Goal: Task Accomplishment & Management: Manage account settings

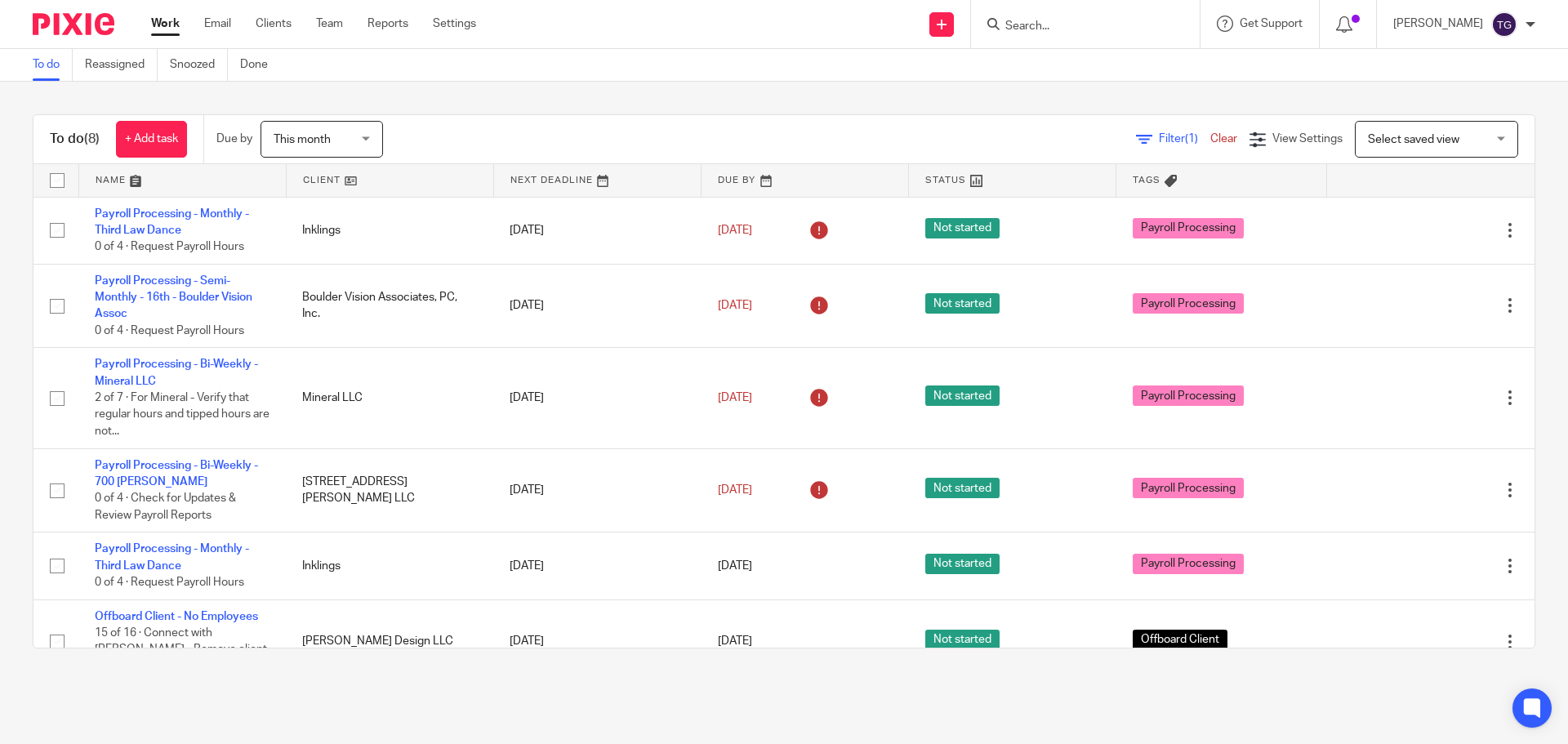
click at [1141, 29] on input "Search" at bounding box center [1077, 27] width 147 height 15
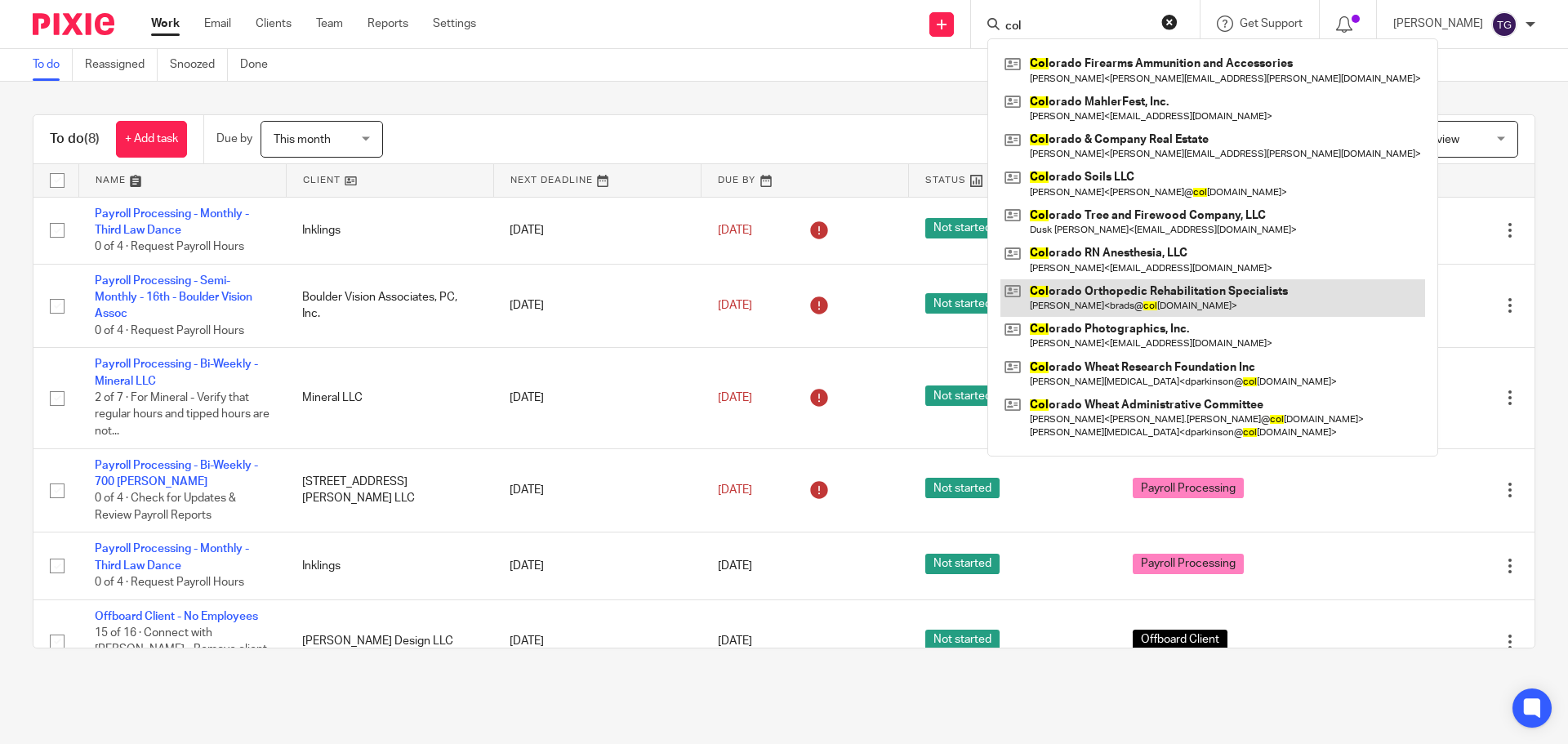
type input "col"
click at [1160, 303] on link at bounding box center [1213, 298] width 425 height 38
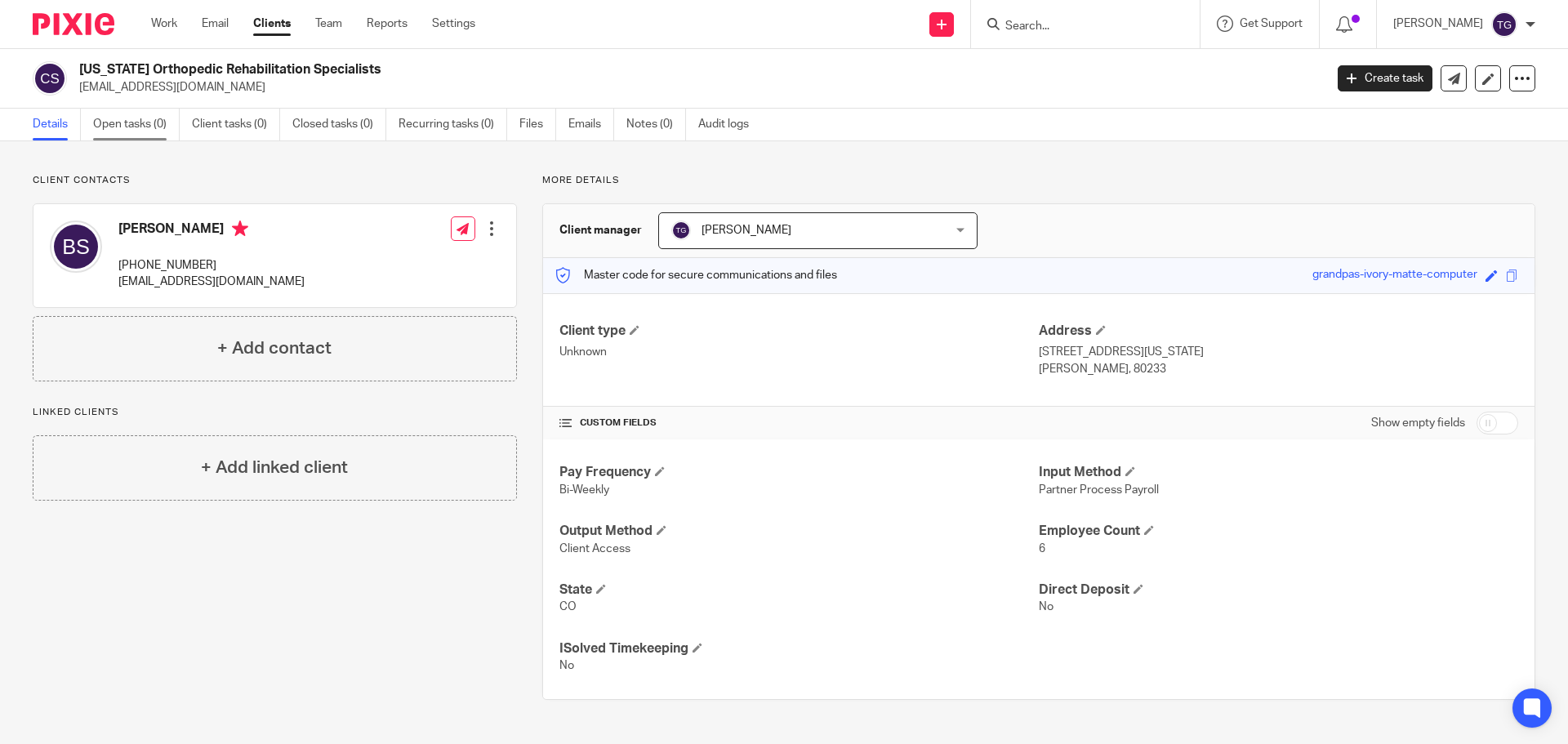
click at [142, 121] on link "Open tasks (0)" at bounding box center [136, 124] width 86 height 32
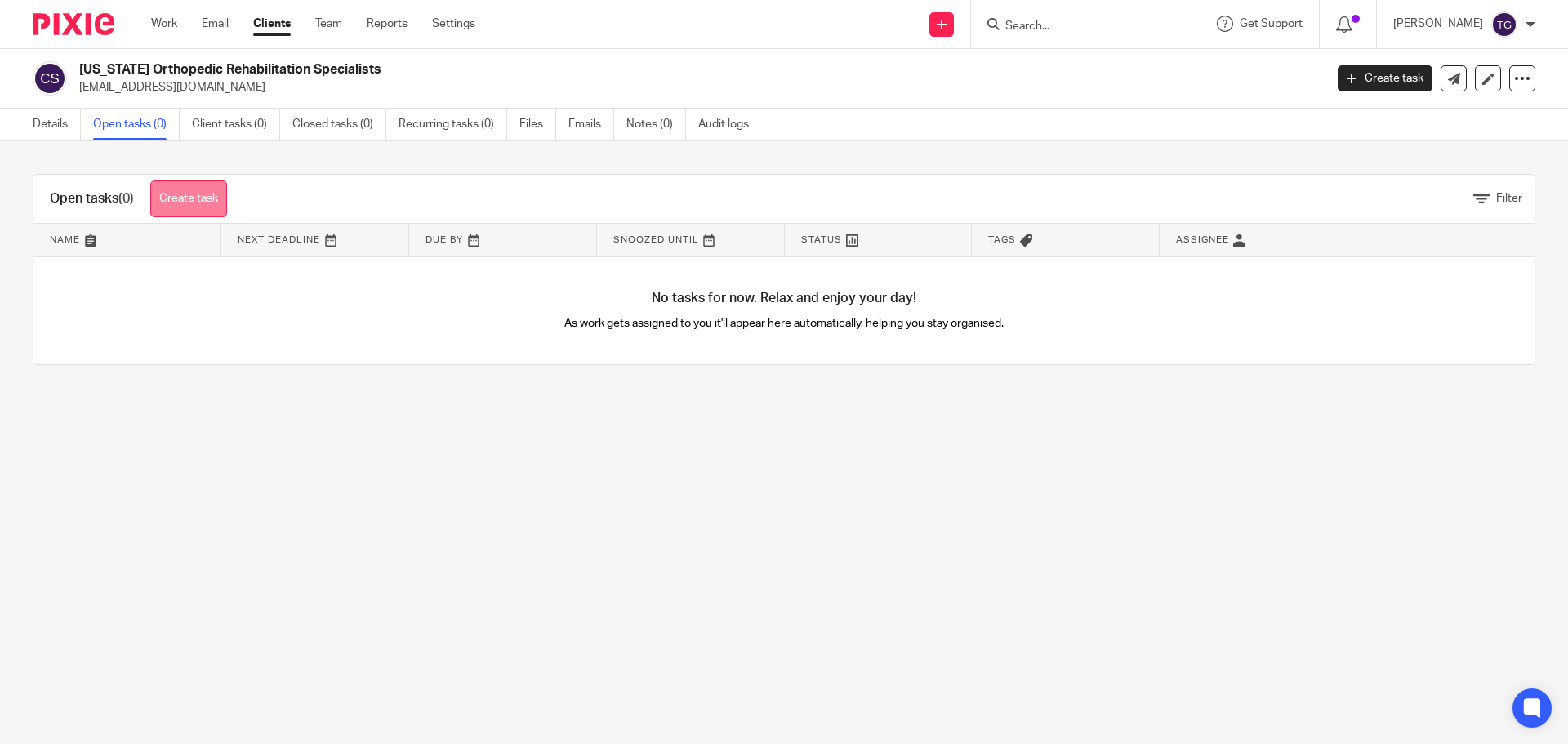
click at [188, 203] on link "Create task" at bounding box center [189, 199] width 77 height 37
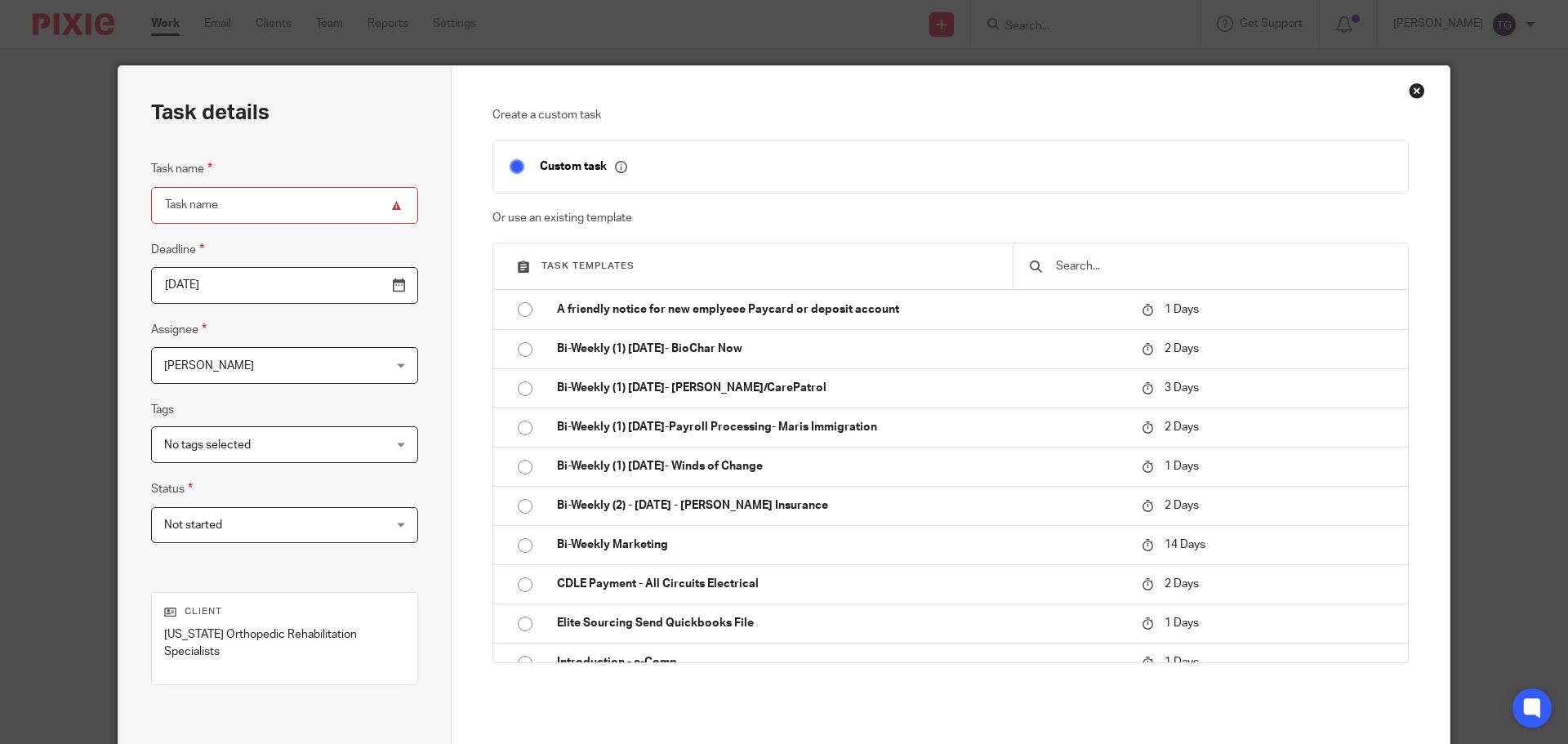
click at [1179, 259] on input "text" at bounding box center [1222, 266] width 337 height 18
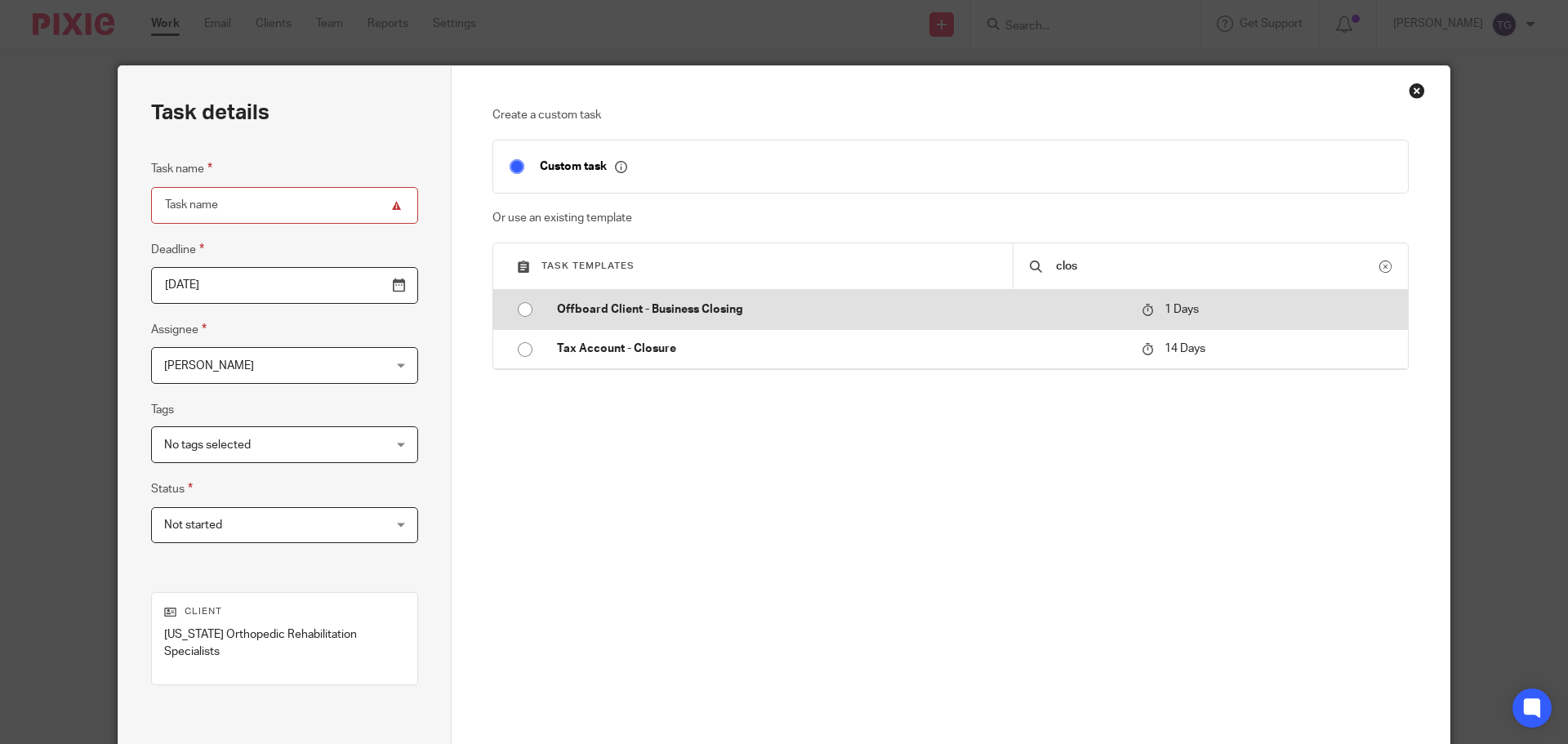
type input "clos"
click at [521, 310] on input "radio" at bounding box center [525, 310] width 31 height 31
type input "2025-09-16"
type input "Offboard Client - Business Closing"
checkbox input "false"
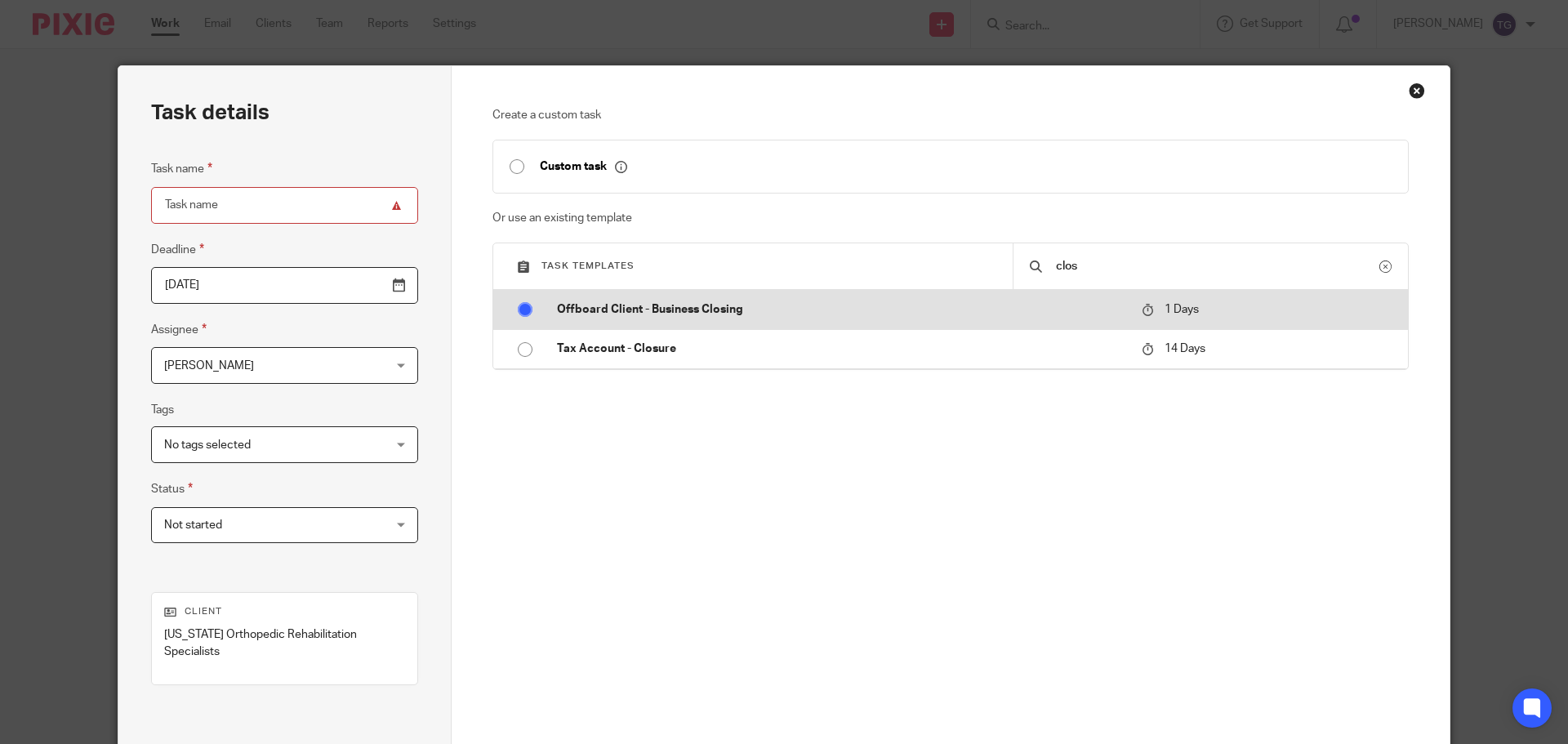
radio input "false"
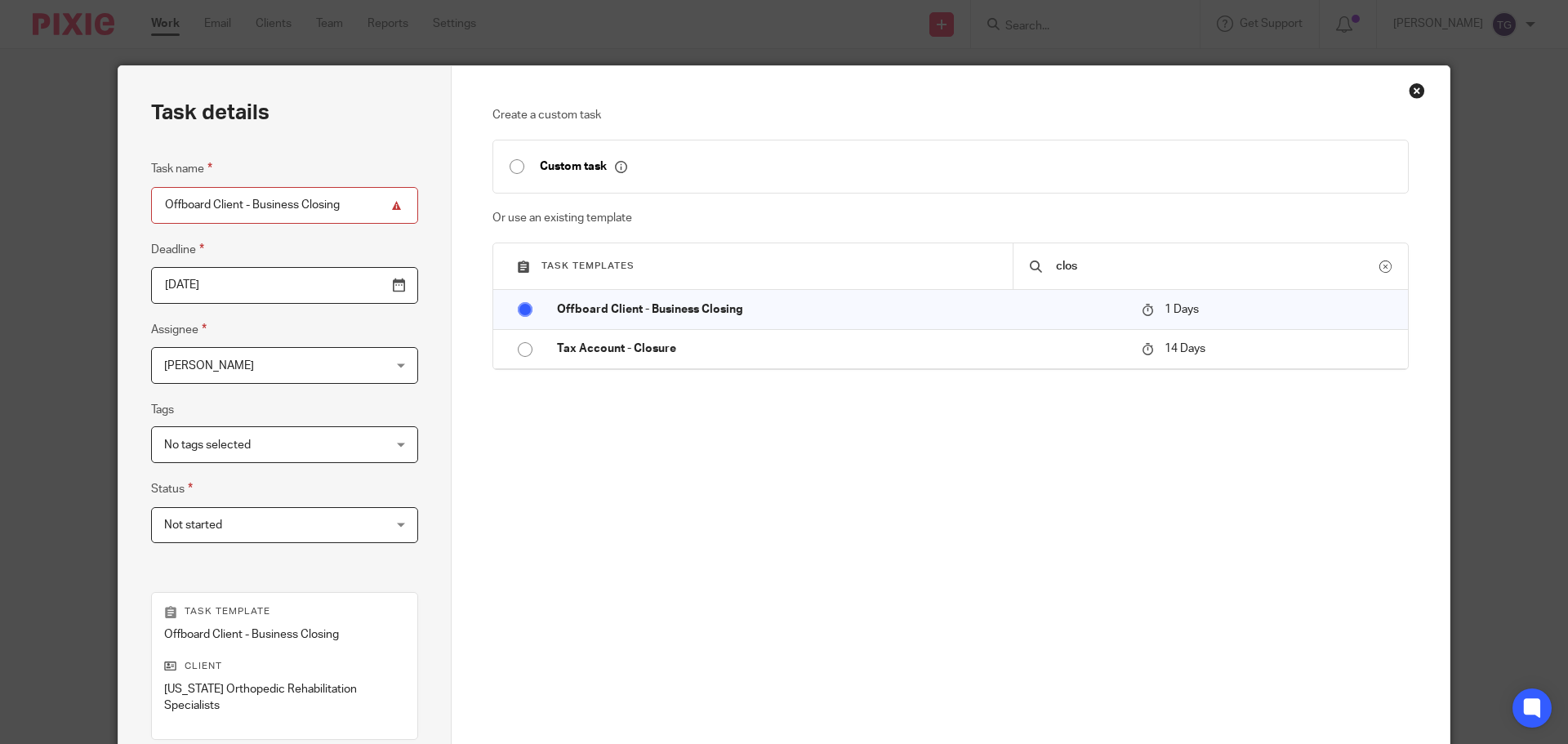
click at [364, 277] on input "2025-09-16" at bounding box center [285, 286] width 267 height 37
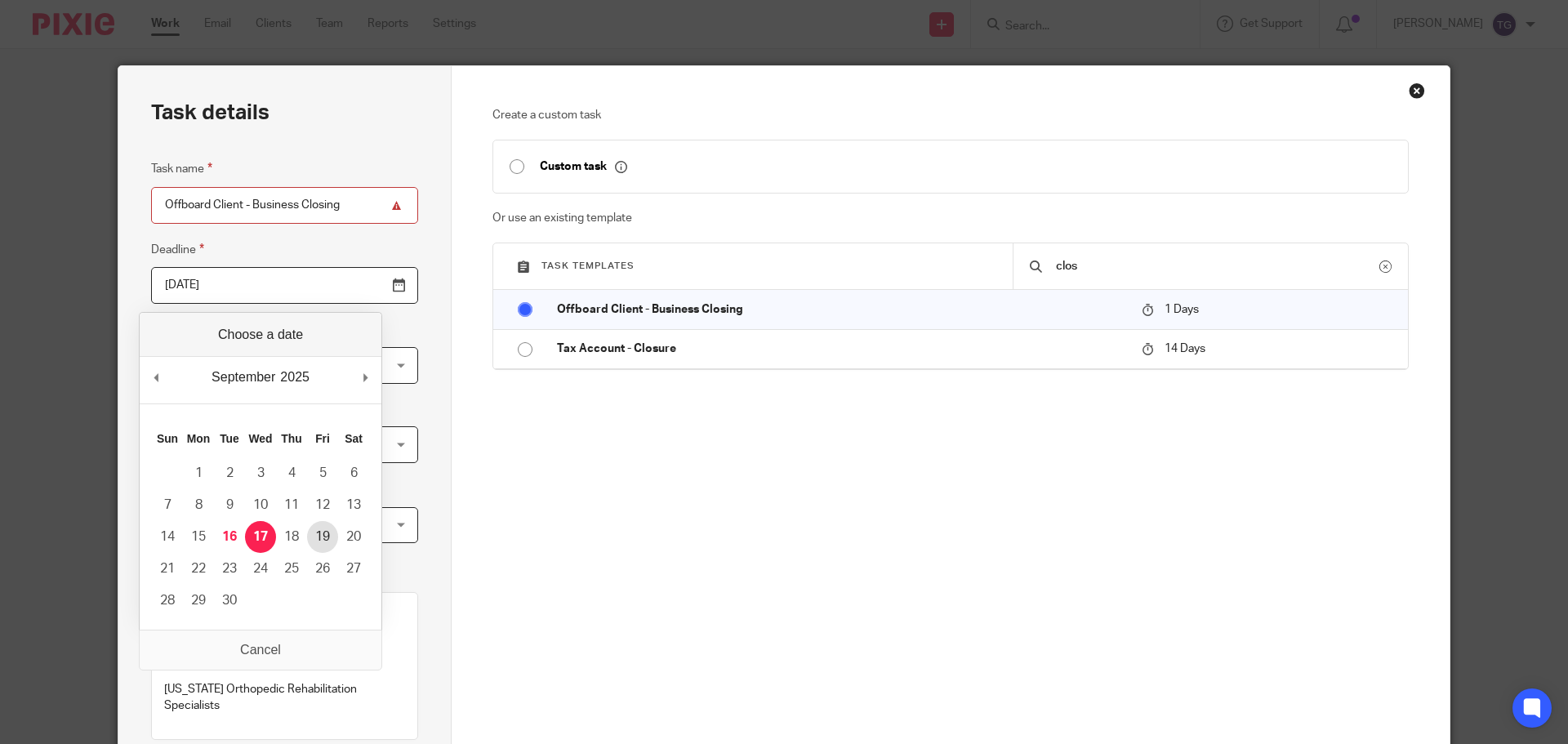
type input "2025-09-18"
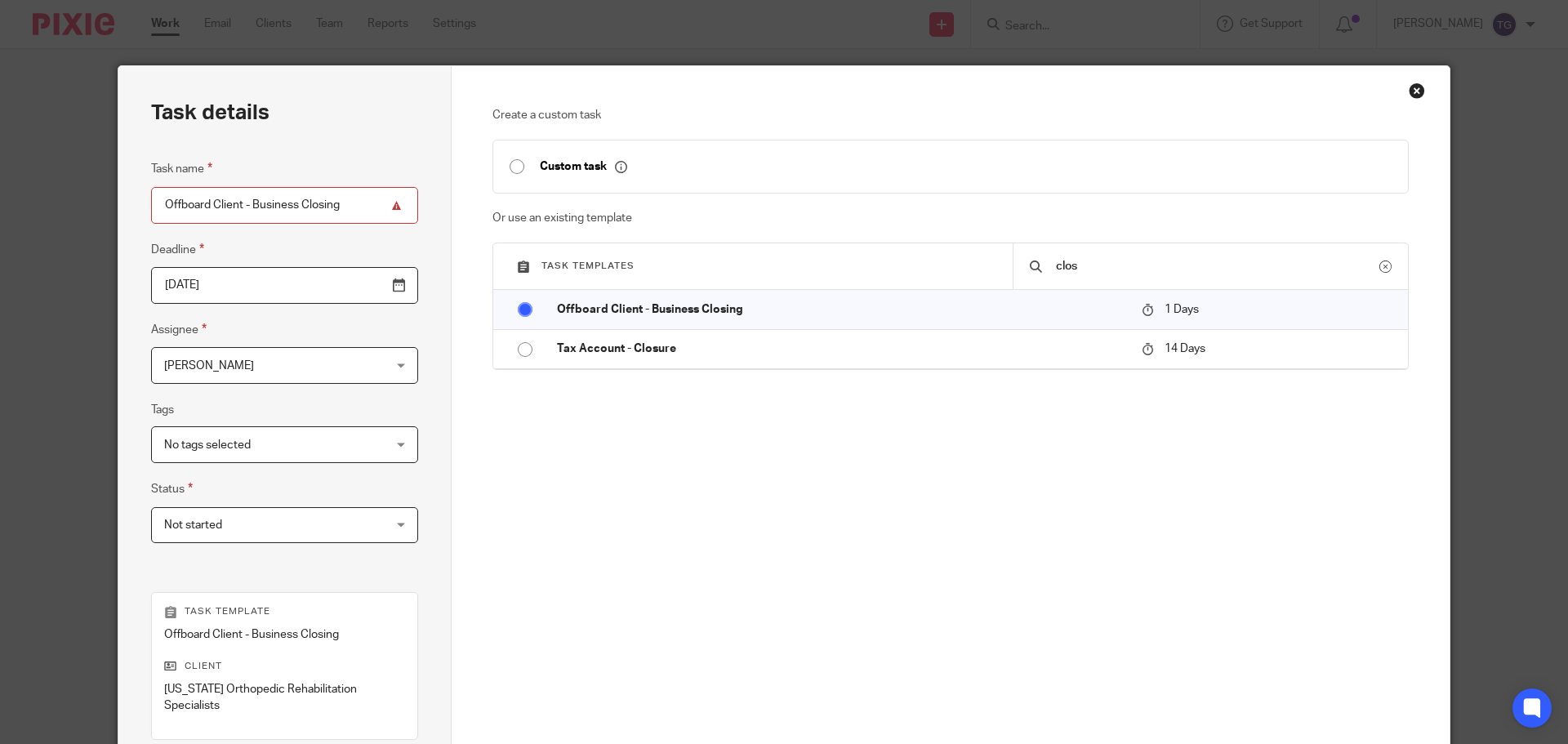
scroll to position [238, 0]
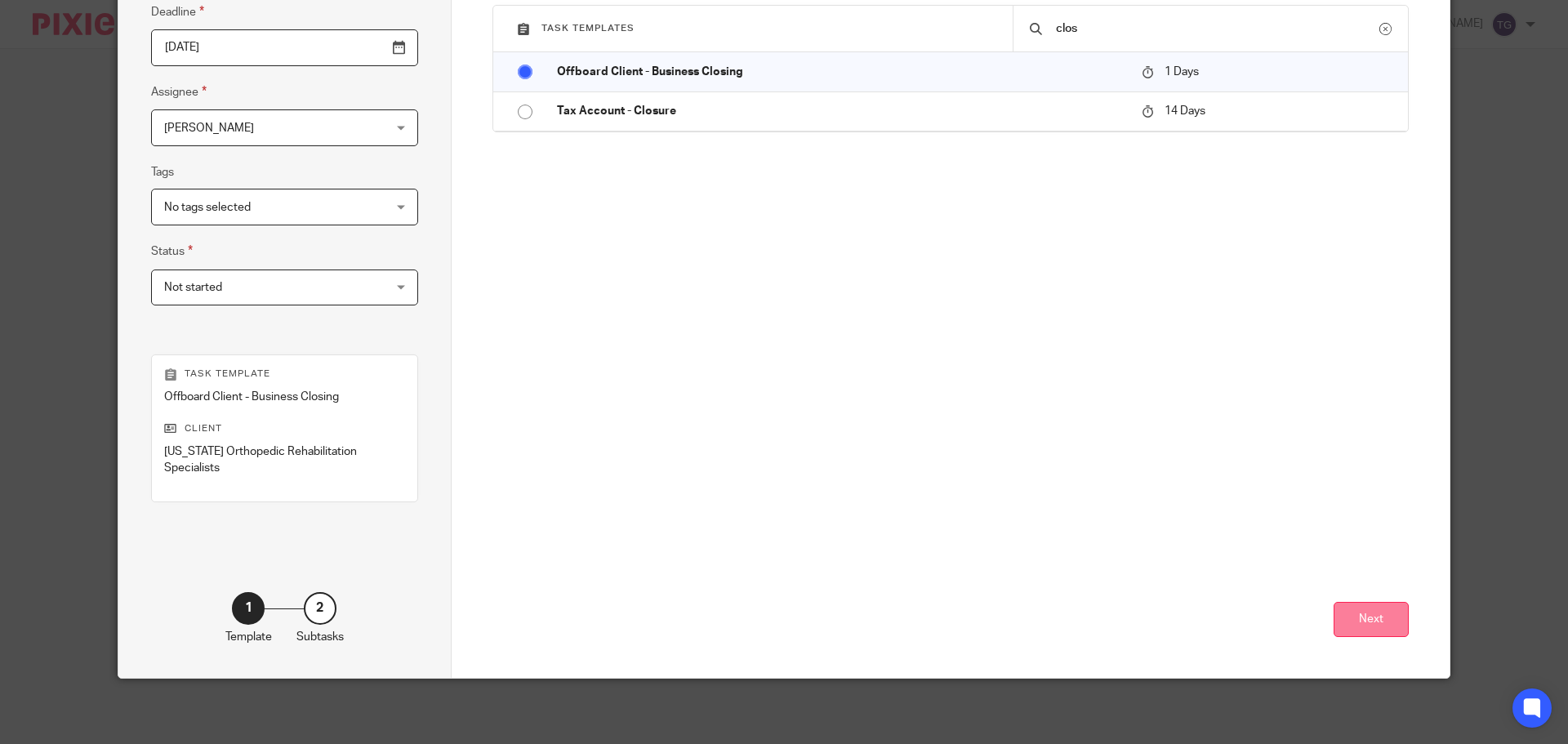
click at [1383, 624] on button "Next" at bounding box center [1372, 620] width 75 height 35
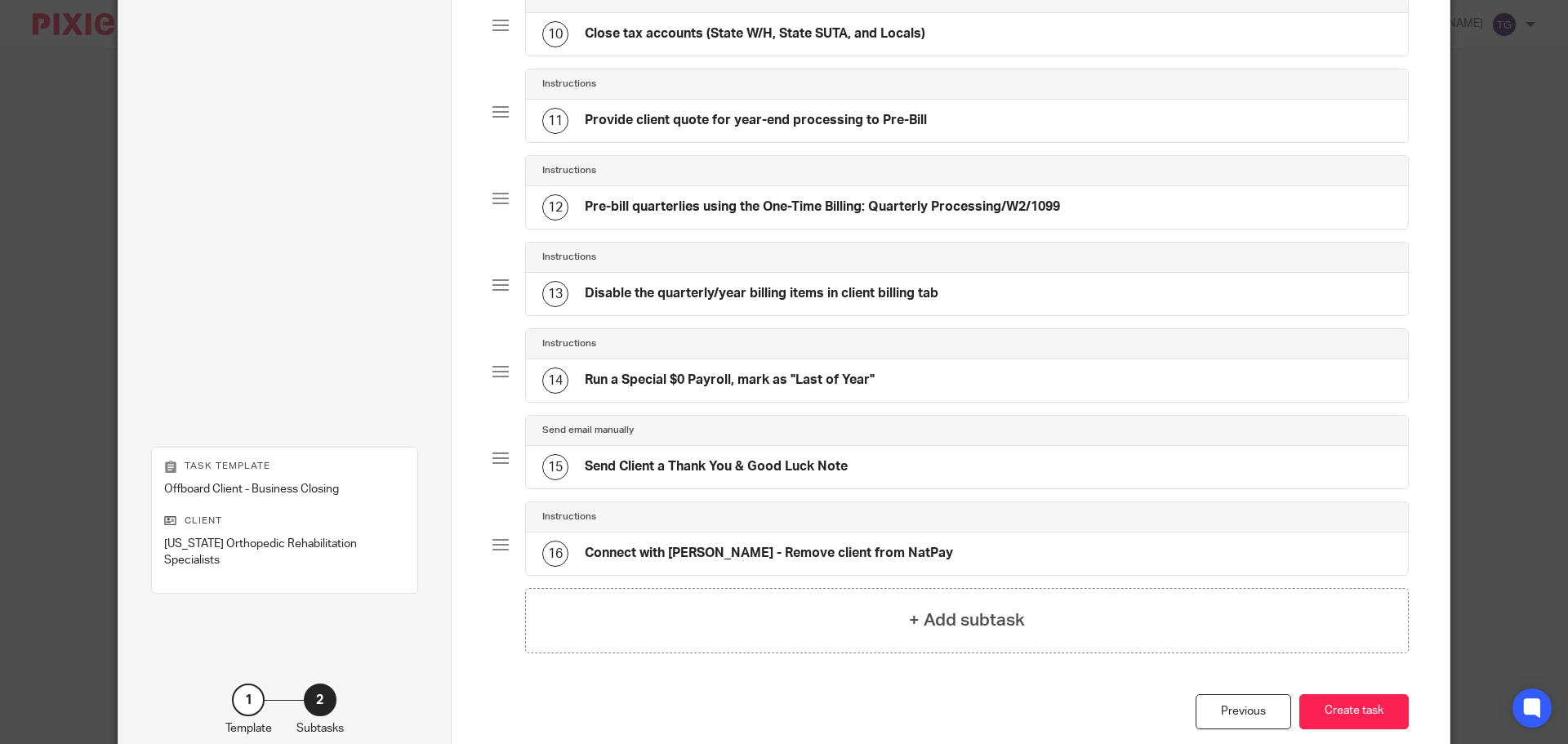
scroll to position [1040, 0]
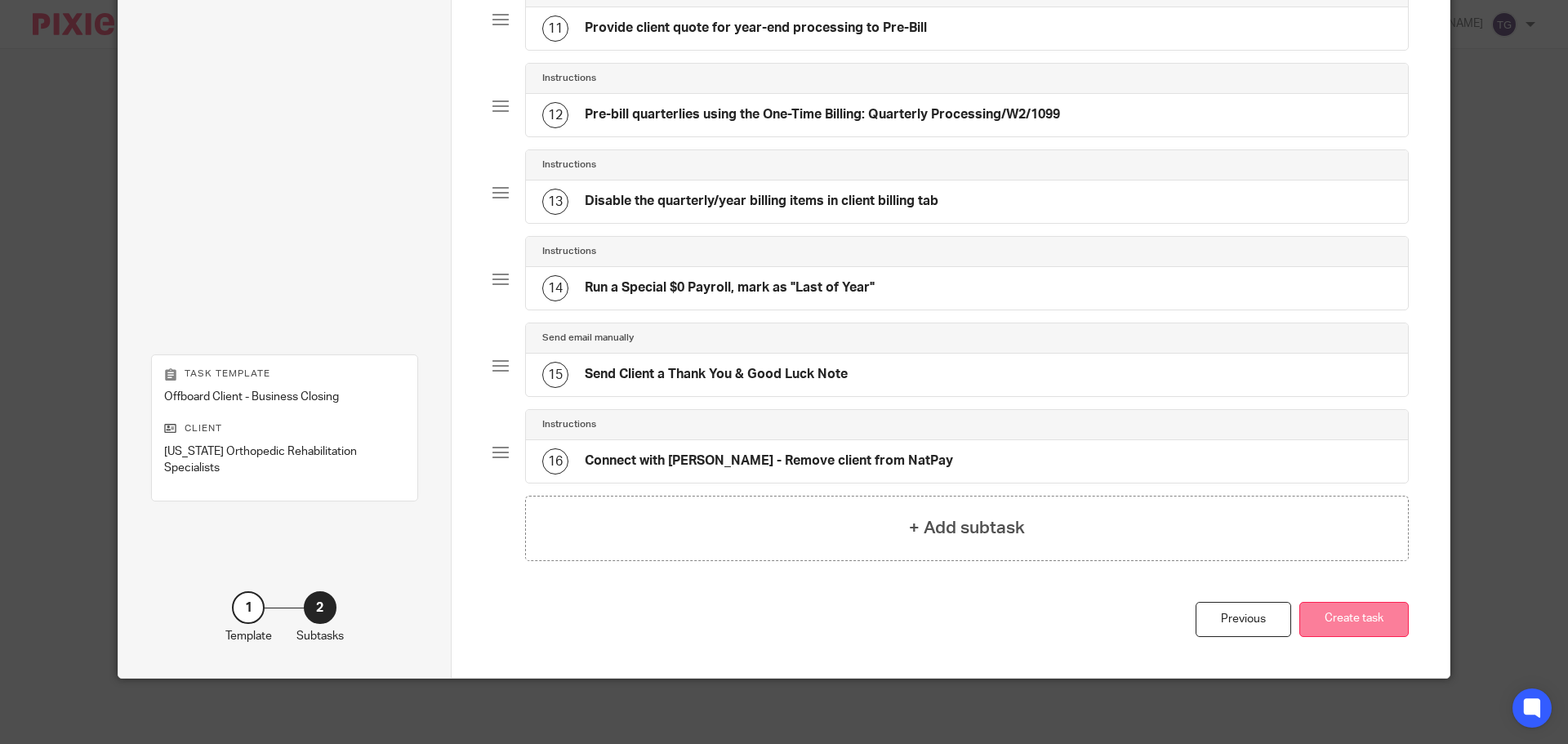
click at [1353, 614] on button "Create task" at bounding box center [1353, 620] width 109 height 35
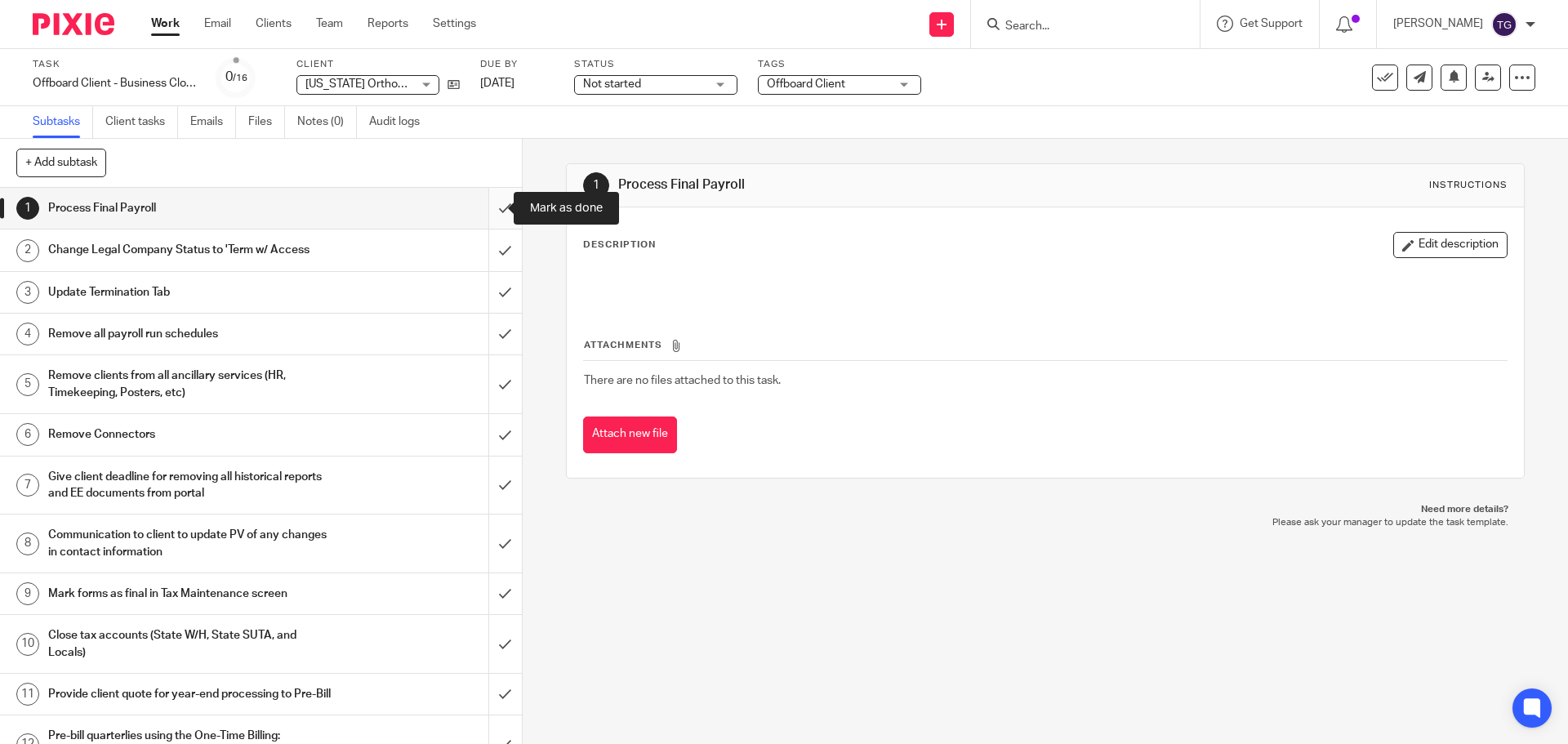
click at [476, 207] on input "submit" at bounding box center [261, 209] width 521 height 40
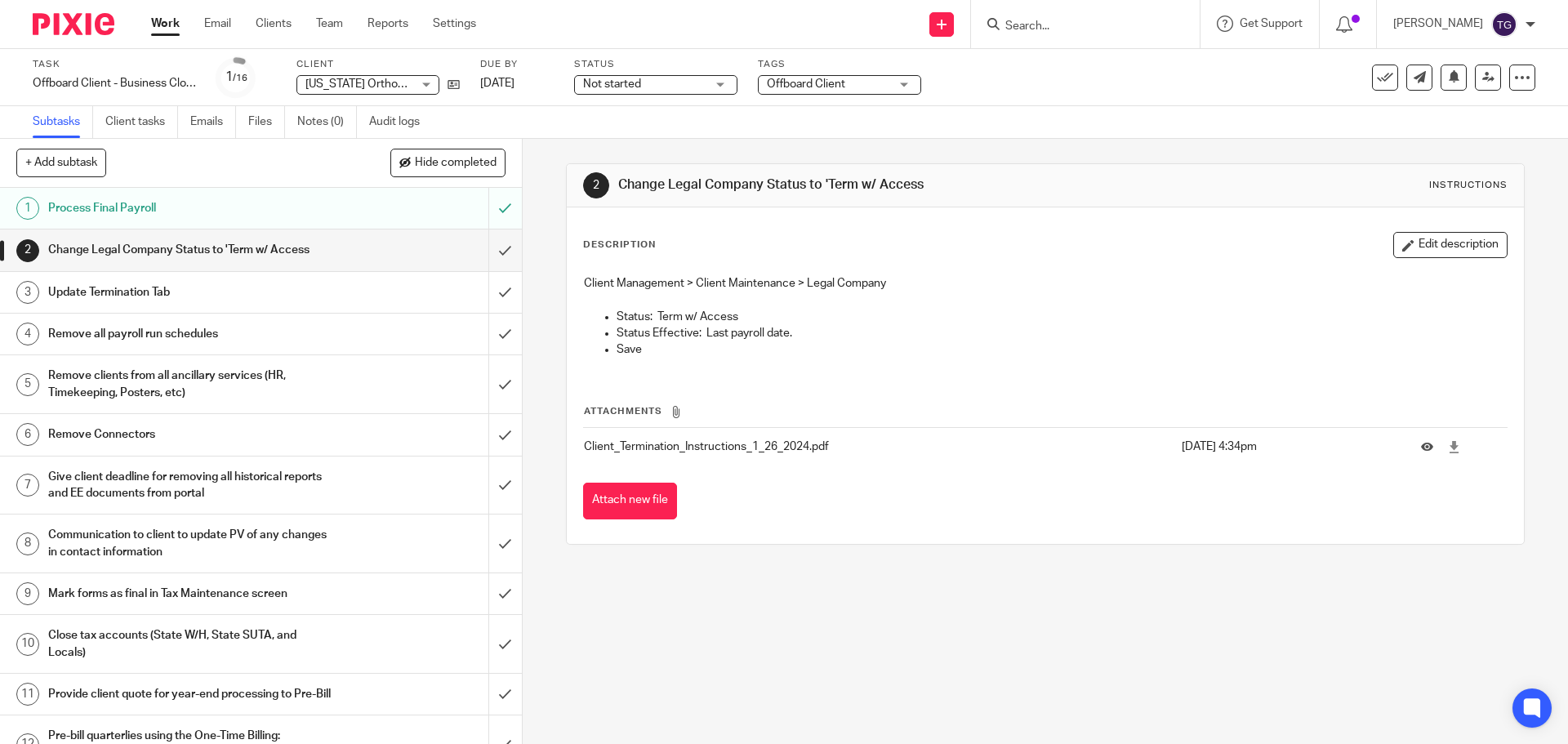
click at [1046, 24] on input "Search" at bounding box center [1077, 27] width 147 height 15
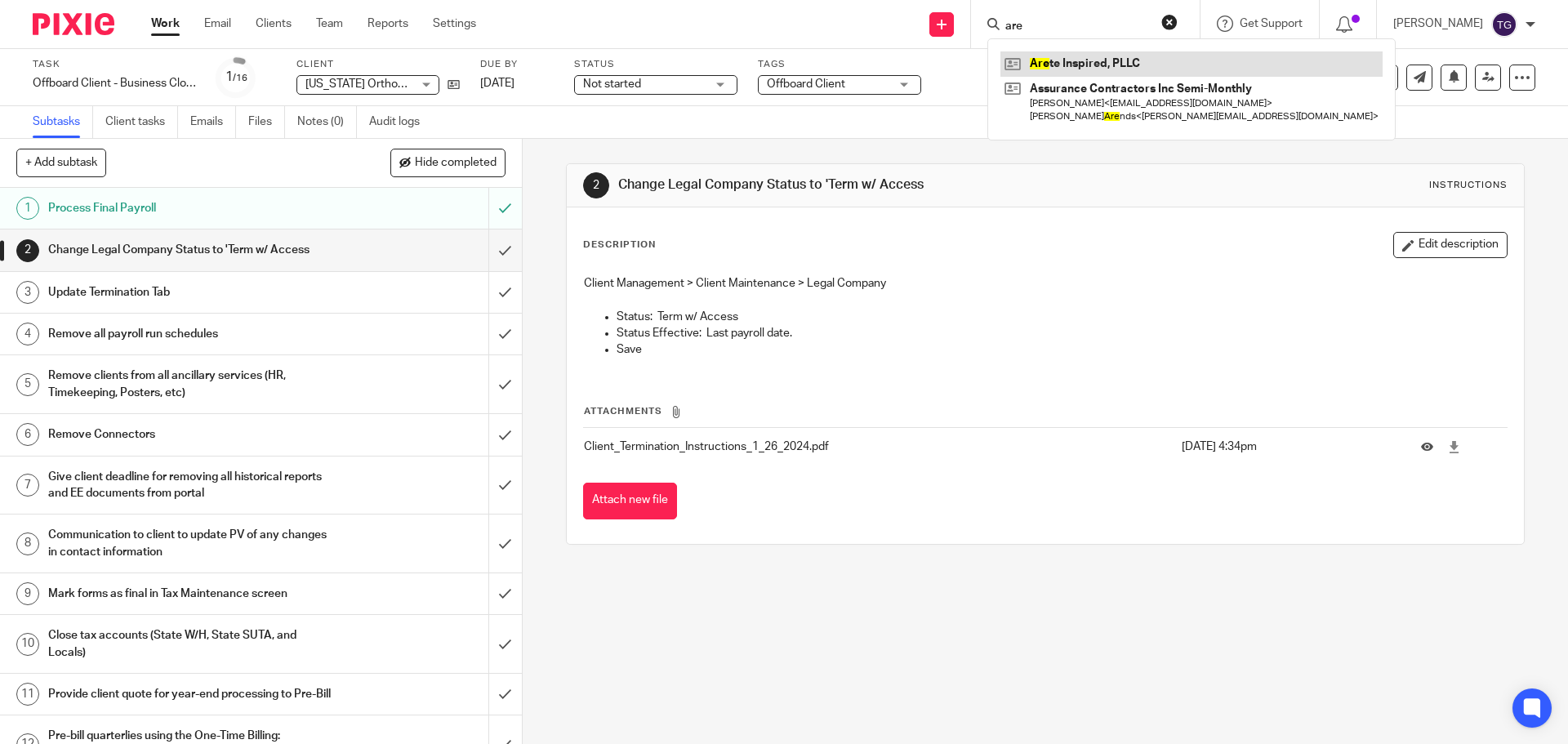
type input "are"
click at [1103, 64] on link at bounding box center [1192, 63] width 382 height 25
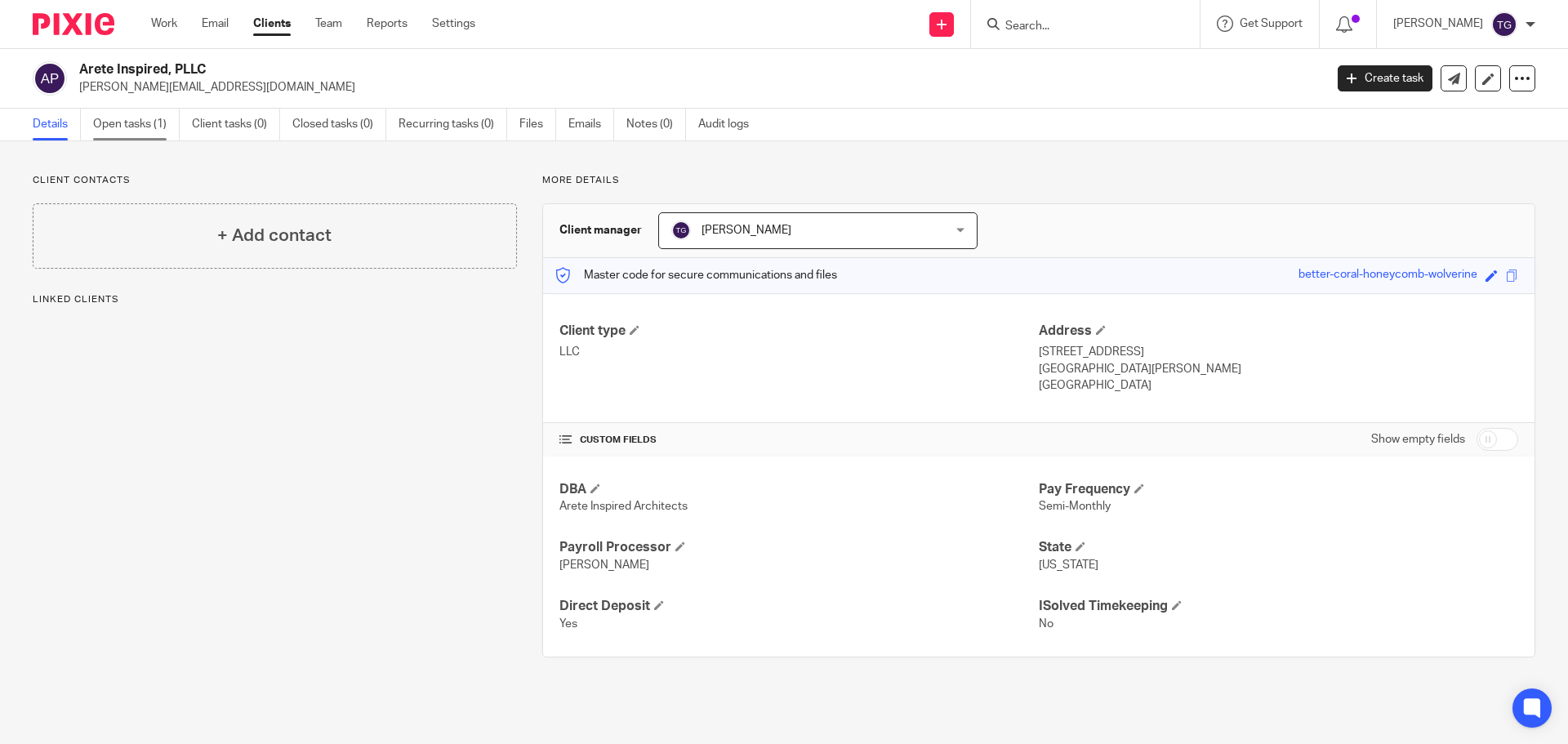
click at [129, 123] on link "Open tasks (1)" at bounding box center [136, 124] width 86 height 32
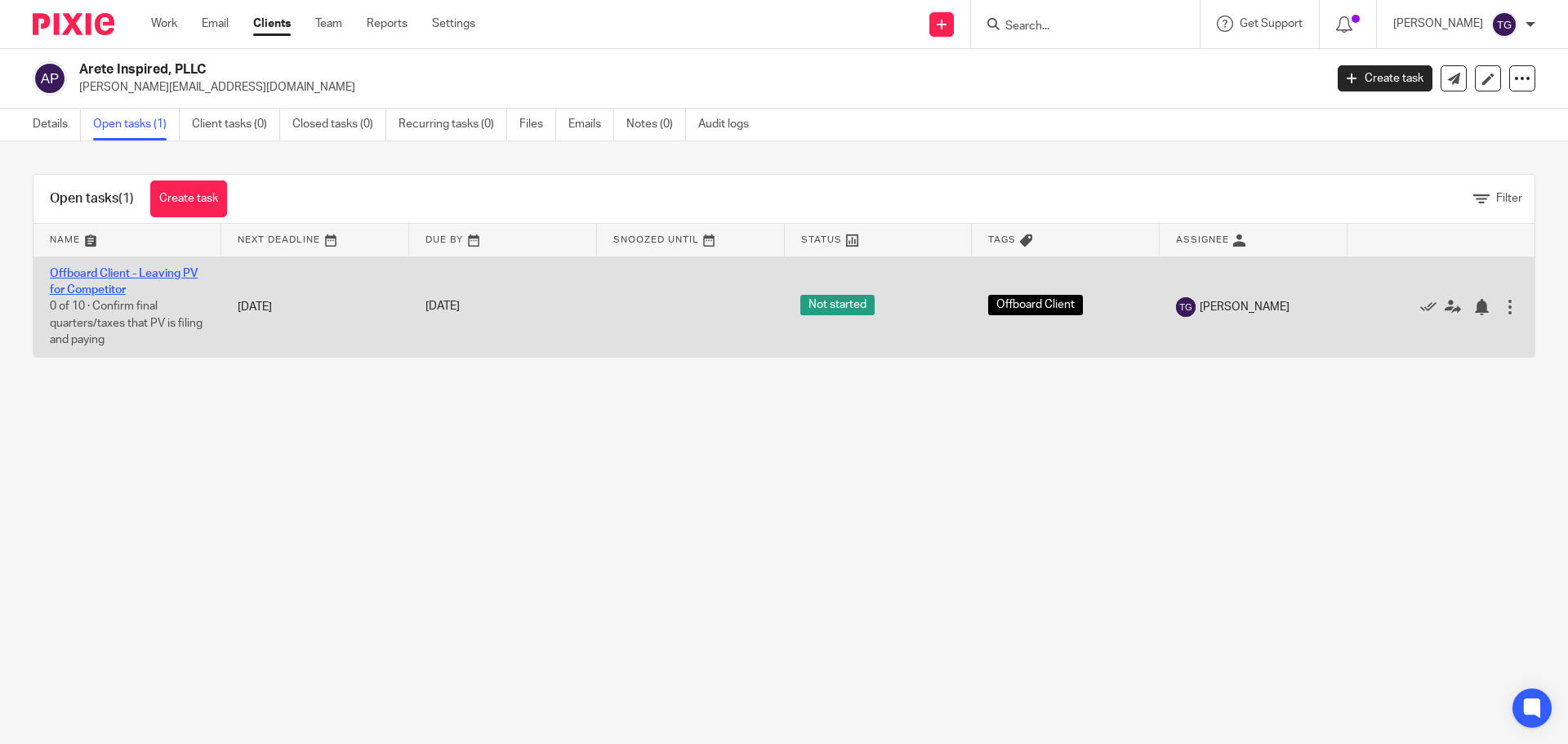
click at [132, 275] on link "Offboard Client - Leaving PV for Competitor" at bounding box center [123, 282] width 148 height 28
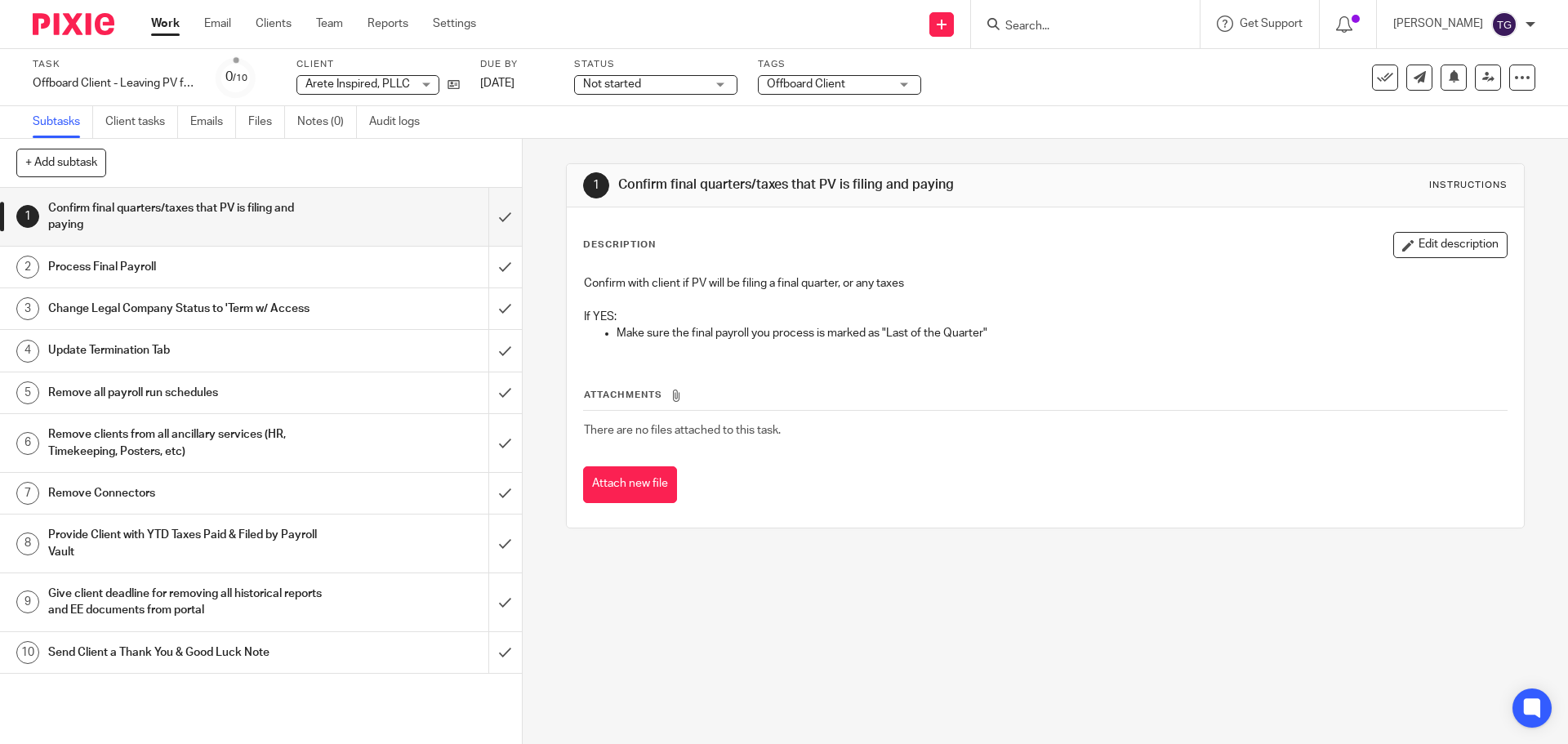
click at [1062, 22] on input "Search" at bounding box center [1077, 27] width 147 height 15
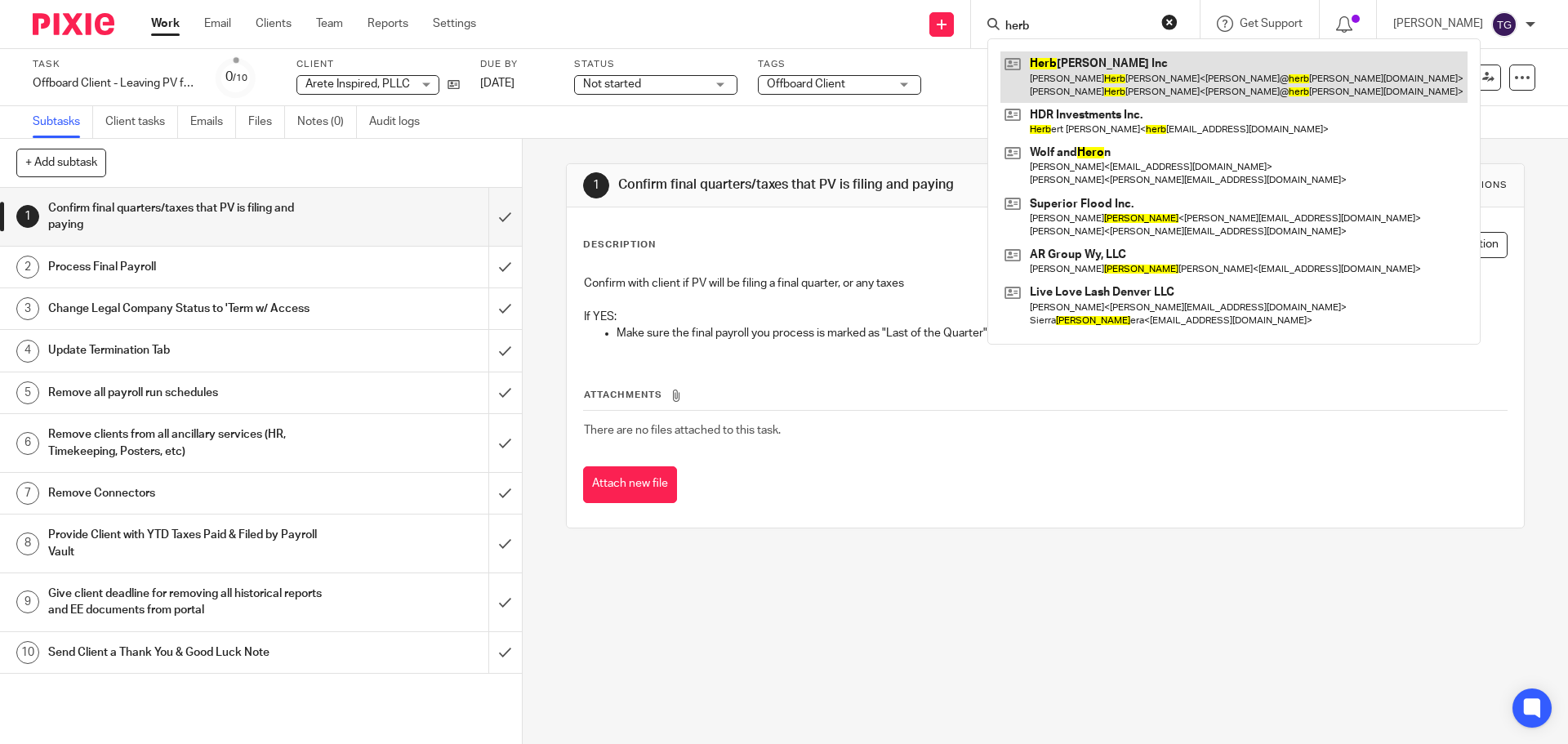
type input "herb"
click at [1060, 84] on link at bounding box center [1234, 76] width 467 height 51
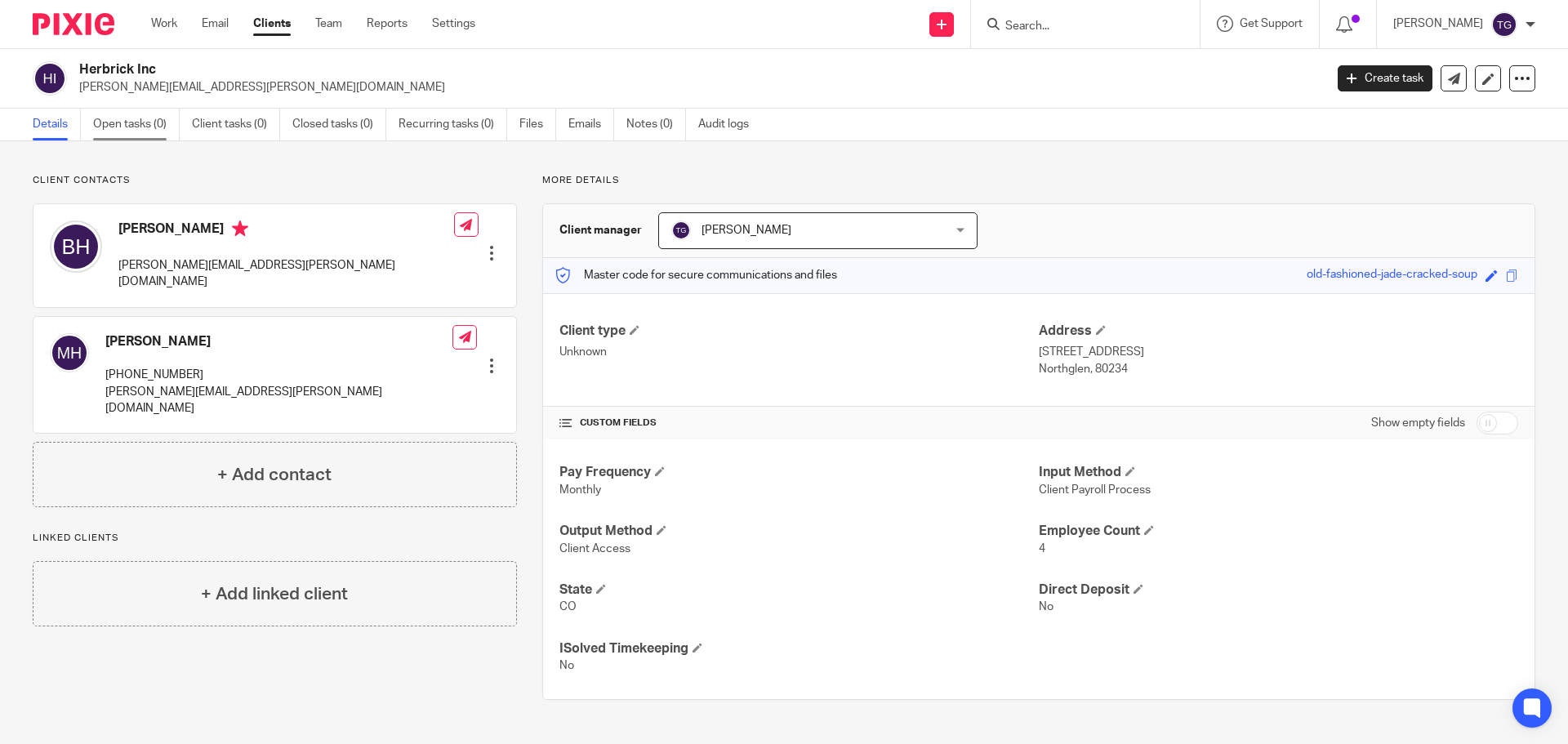
drag, startPoint x: 128, startPoint y: 130, endPoint x: 131, endPoint y: 120, distance: 10.4
click at [129, 128] on link "Open tasks (0)" at bounding box center [136, 124] width 86 height 32
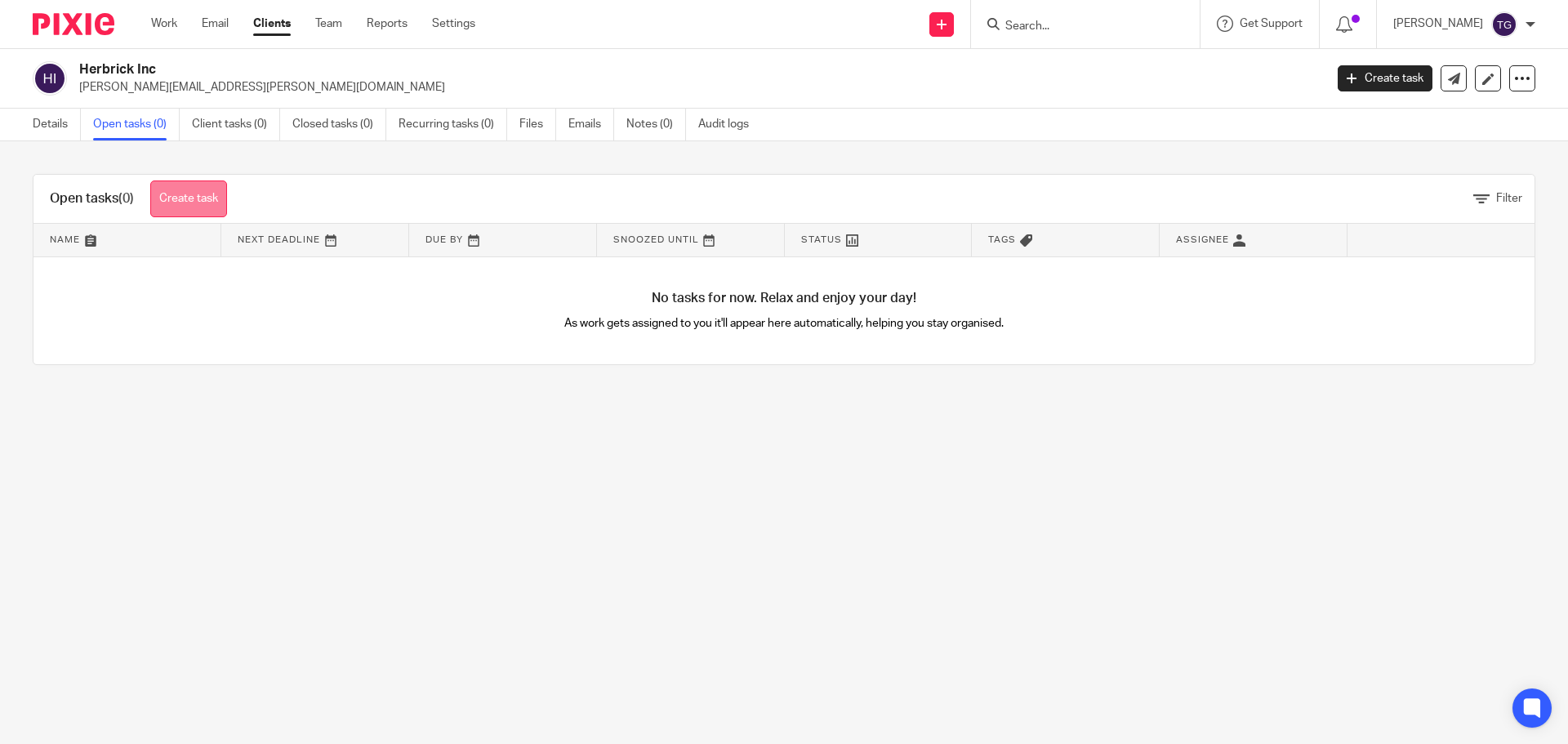
click at [218, 201] on link "Create task" at bounding box center [189, 199] width 77 height 37
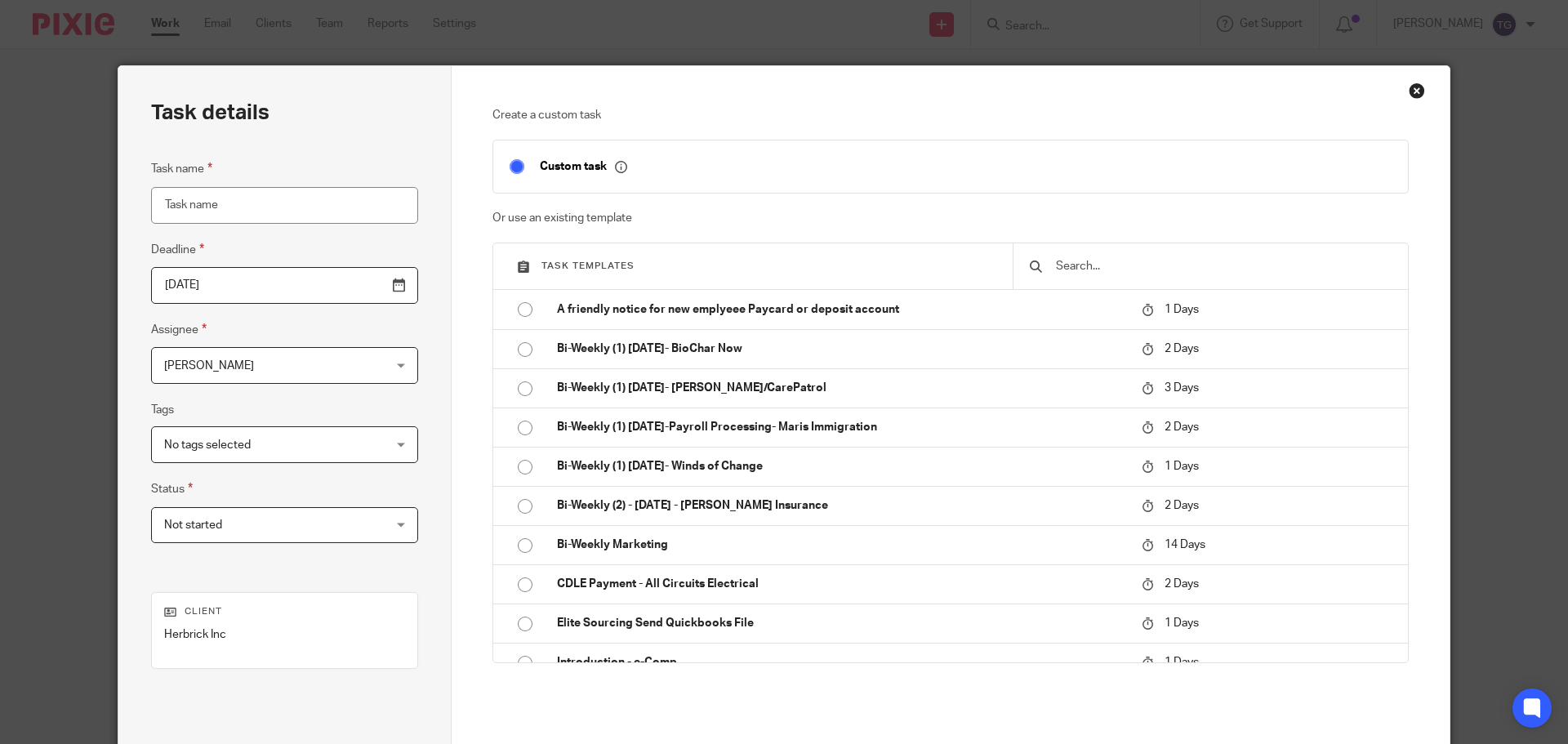
drag, startPoint x: 1122, startPoint y: 270, endPoint x: 1113, endPoint y: 269, distance: 9.1
click at [1123, 270] on input "text" at bounding box center [1222, 266] width 337 height 18
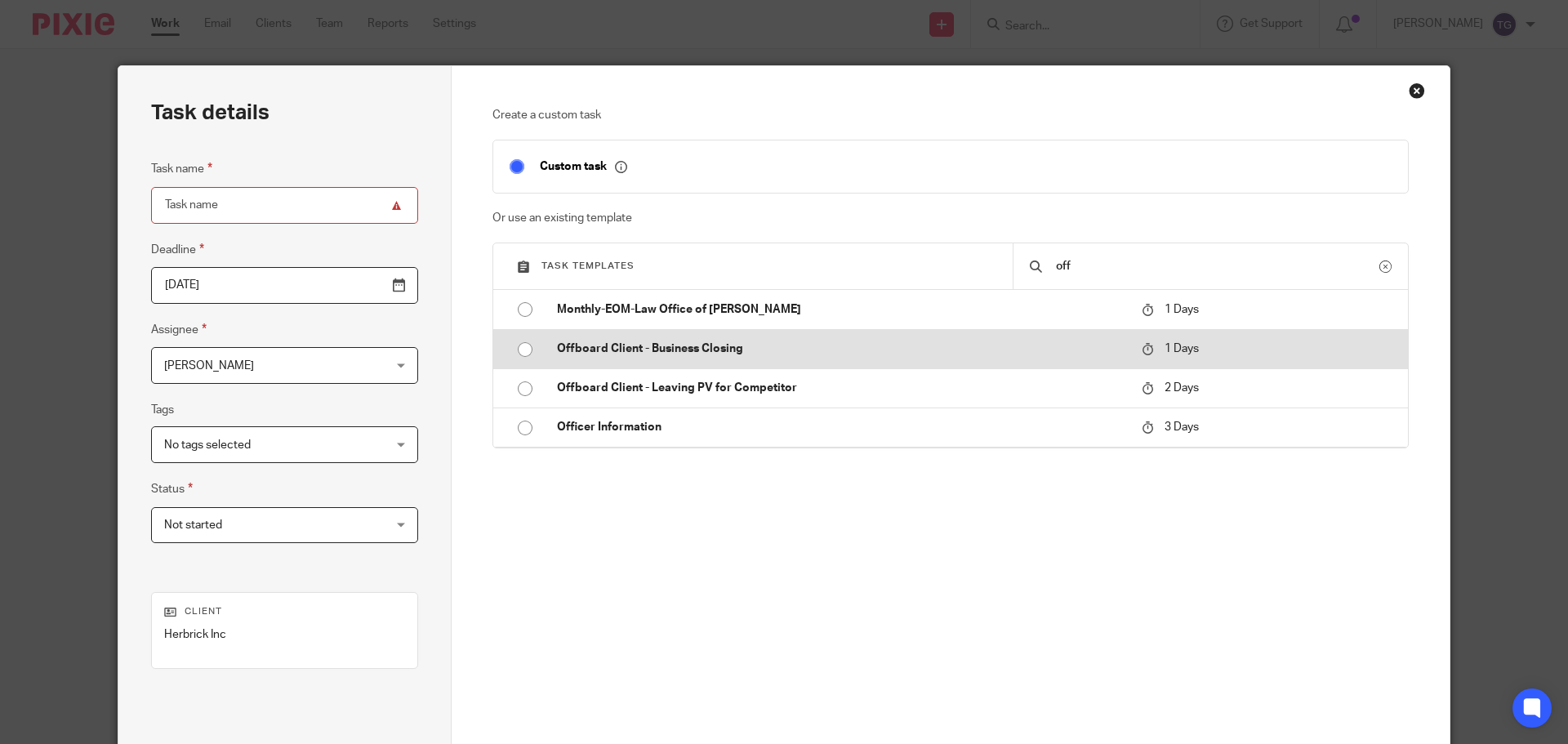
type input "off"
click at [528, 346] on input "radio" at bounding box center [525, 350] width 31 height 31
type input "2025-09-16"
type input "Offboard Client - Business Closing"
checkbox input "false"
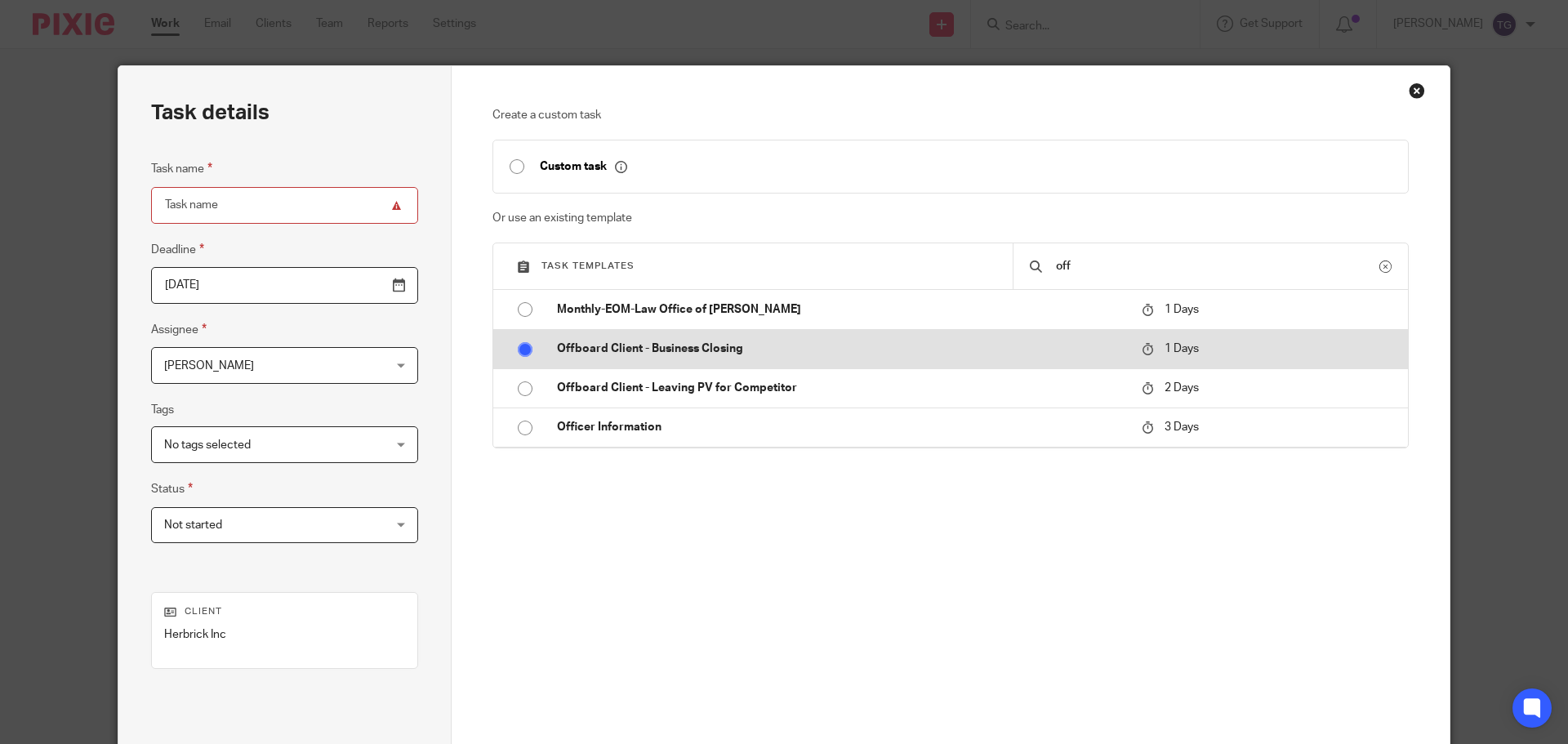
radio input "false"
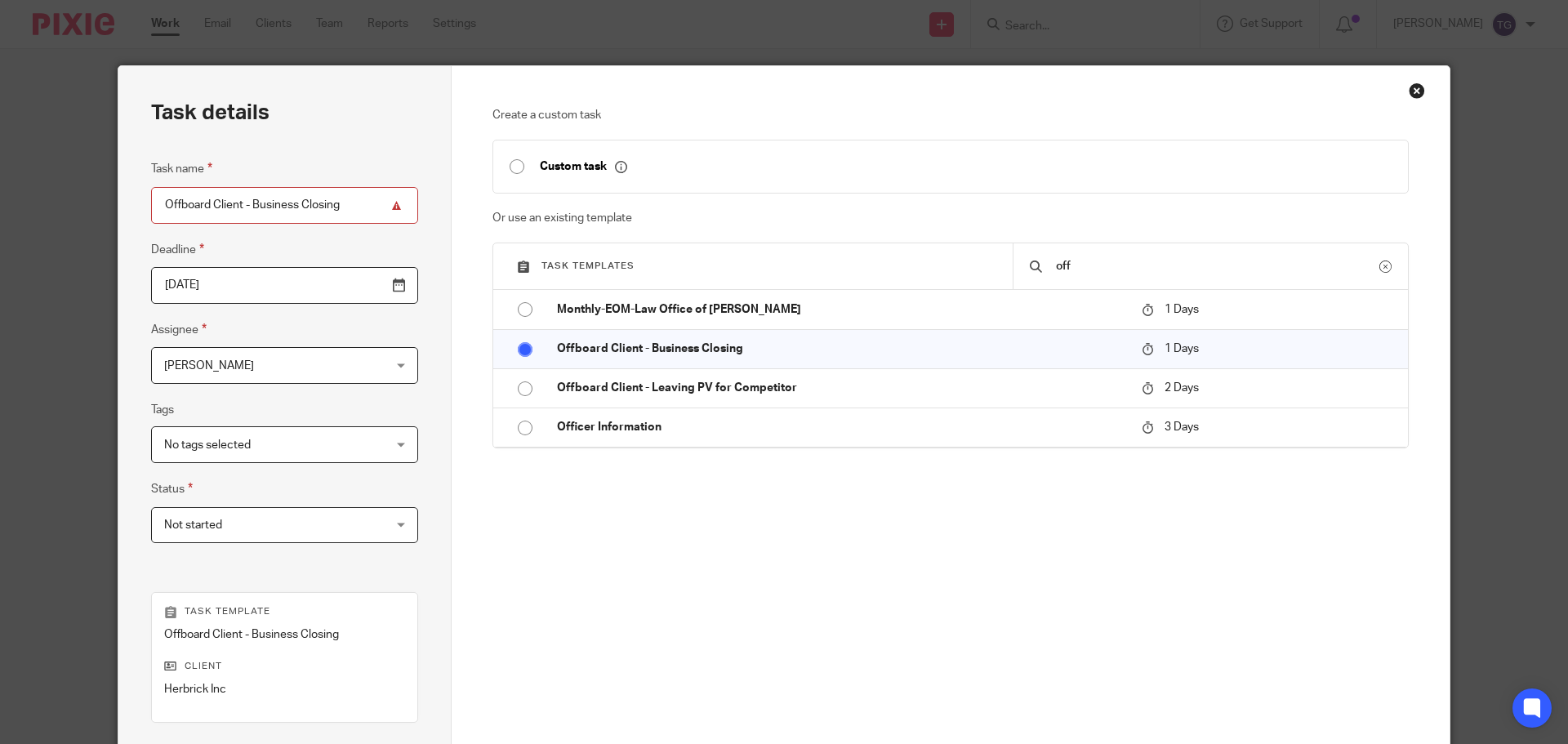
click at [329, 210] on input "Offboard Client - Business Closing" at bounding box center [285, 206] width 267 height 37
drag, startPoint x: 340, startPoint y: 205, endPoint x: 244, endPoint y: 196, distance: 96.4
click at [244, 196] on input "Offboard Client - Business Closing" at bounding box center [285, 206] width 267 height 37
type input "Offboard Client - Business Sold"
click at [373, 276] on input "2025-09-16" at bounding box center [285, 286] width 267 height 37
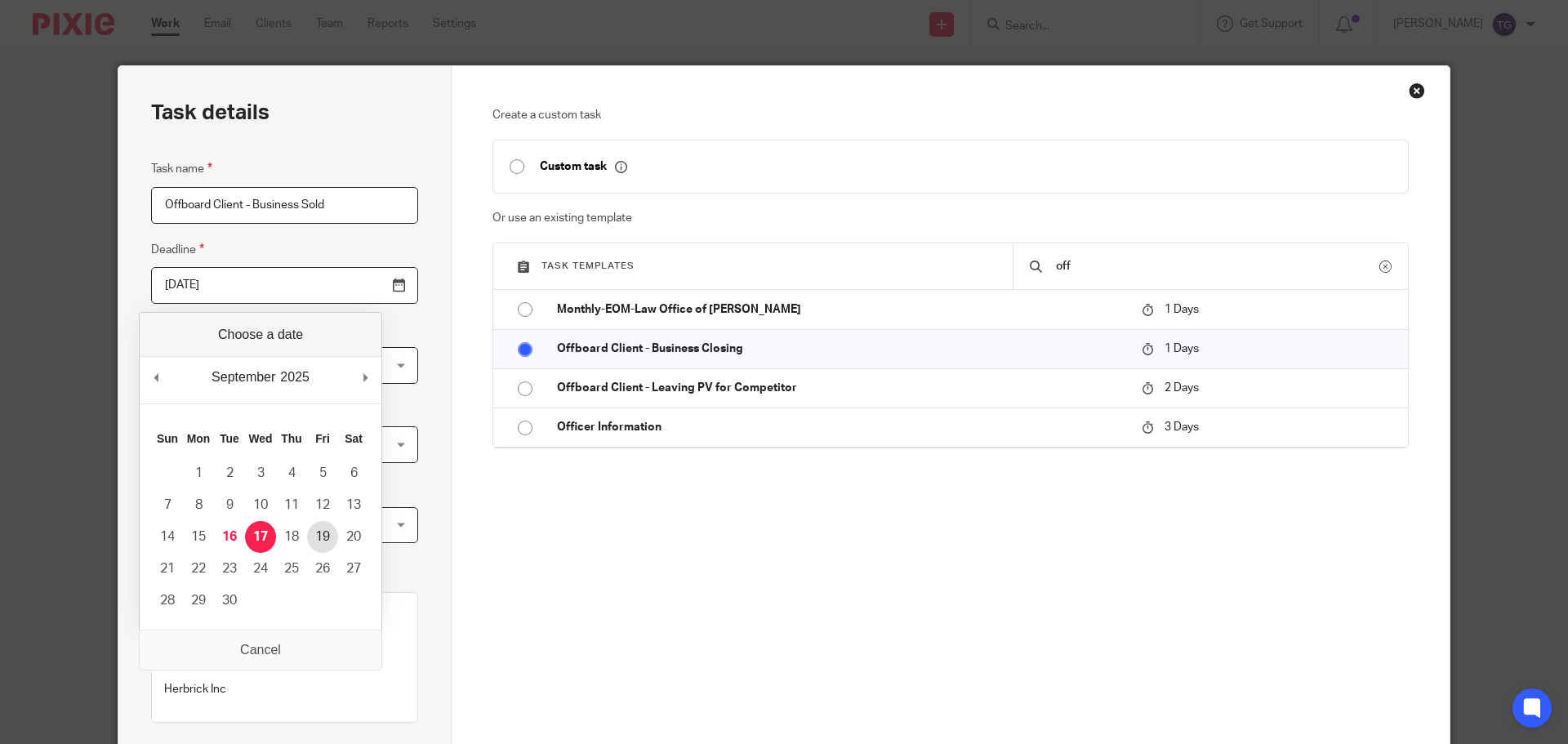
type input "2025-09-18"
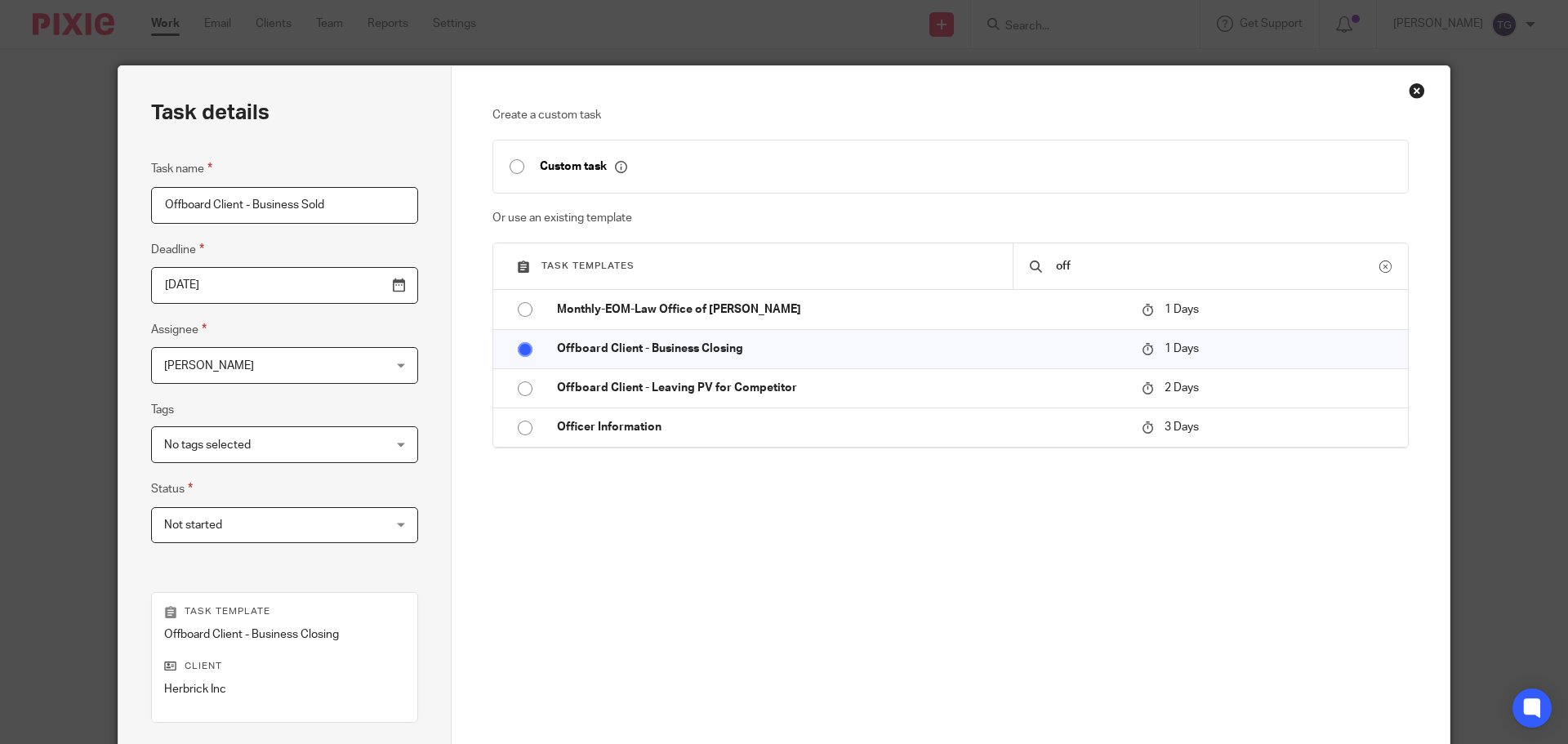
click at [650, 577] on div "Create a custom task Custom task Or use an existing template Task templates off…" at bounding box center [950, 376] width 917 height 536
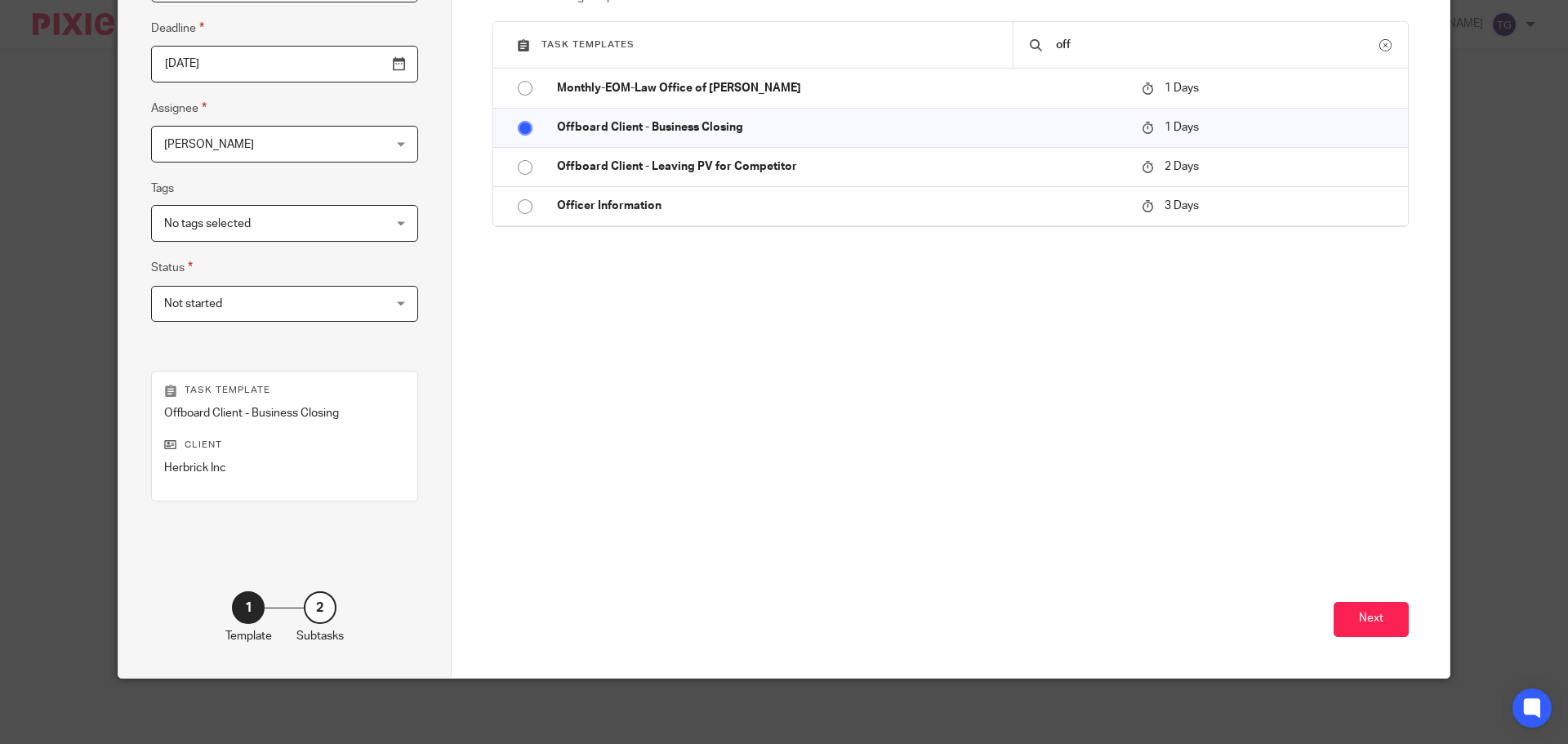
click at [366, 62] on input "2025-09-18" at bounding box center [285, 64] width 267 height 37
drag, startPoint x: 673, startPoint y: 413, endPoint x: 1004, endPoint y: 516, distance: 346.7
click at [682, 417] on div "Create a custom task Custom task Or use an existing template Task templates off…" at bounding box center [950, 153] width 917 height 536
click at [1348, 630] on button "Next" at bounding box center [1372, 620] width 75 height 35
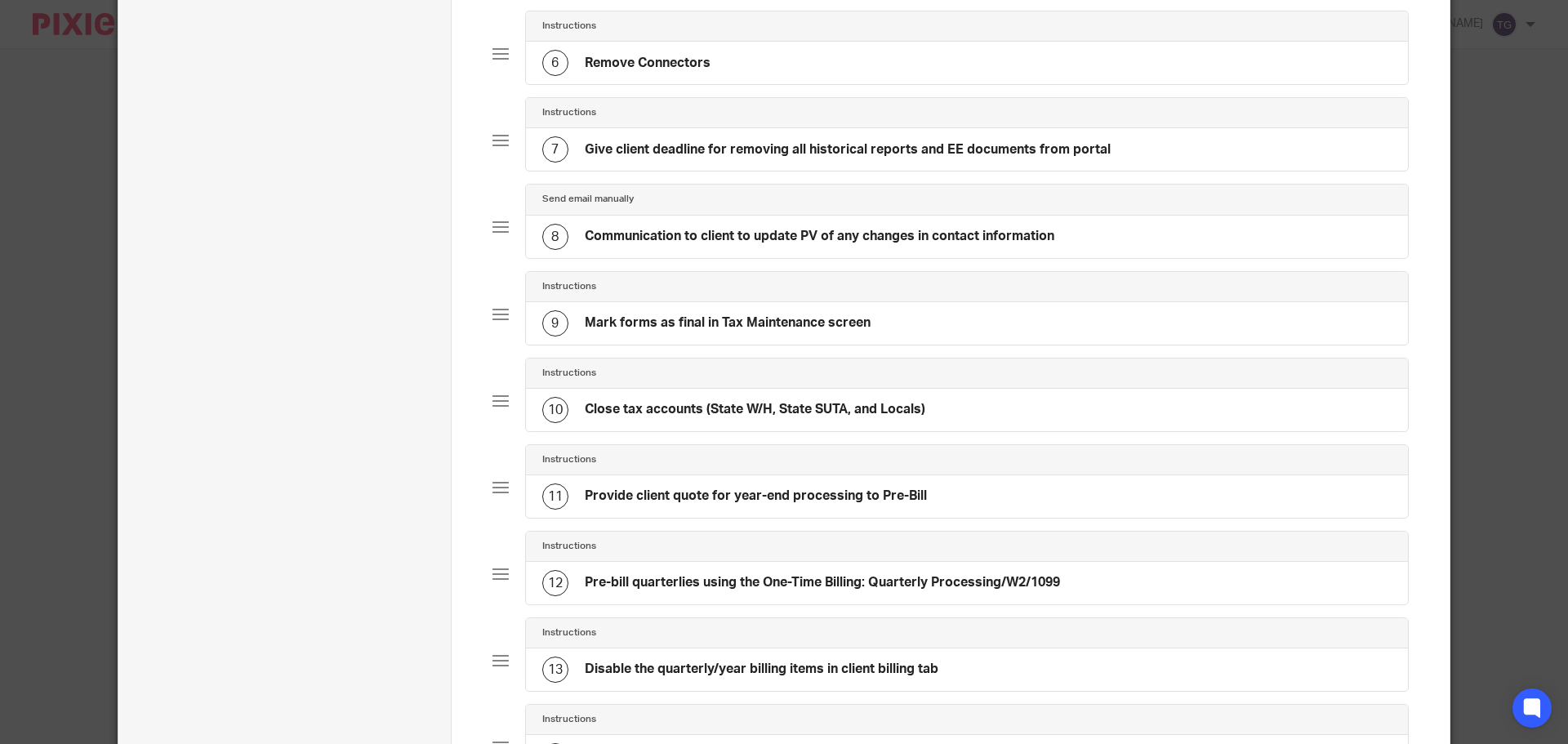
scroll to position [1040, 0]
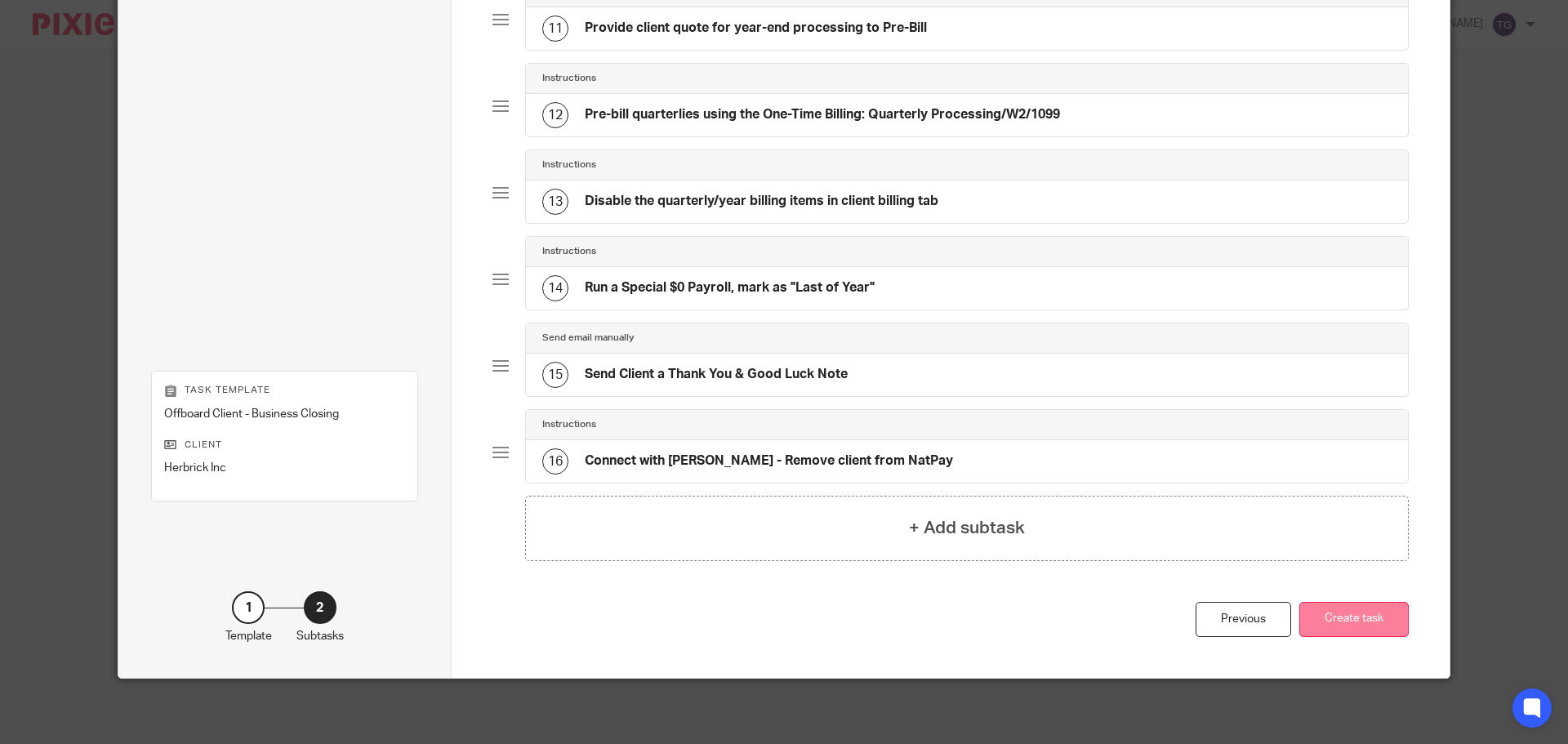
click at [1383, 627] on button "Create task" at bounding box center [1353, 620] width 109 height 35
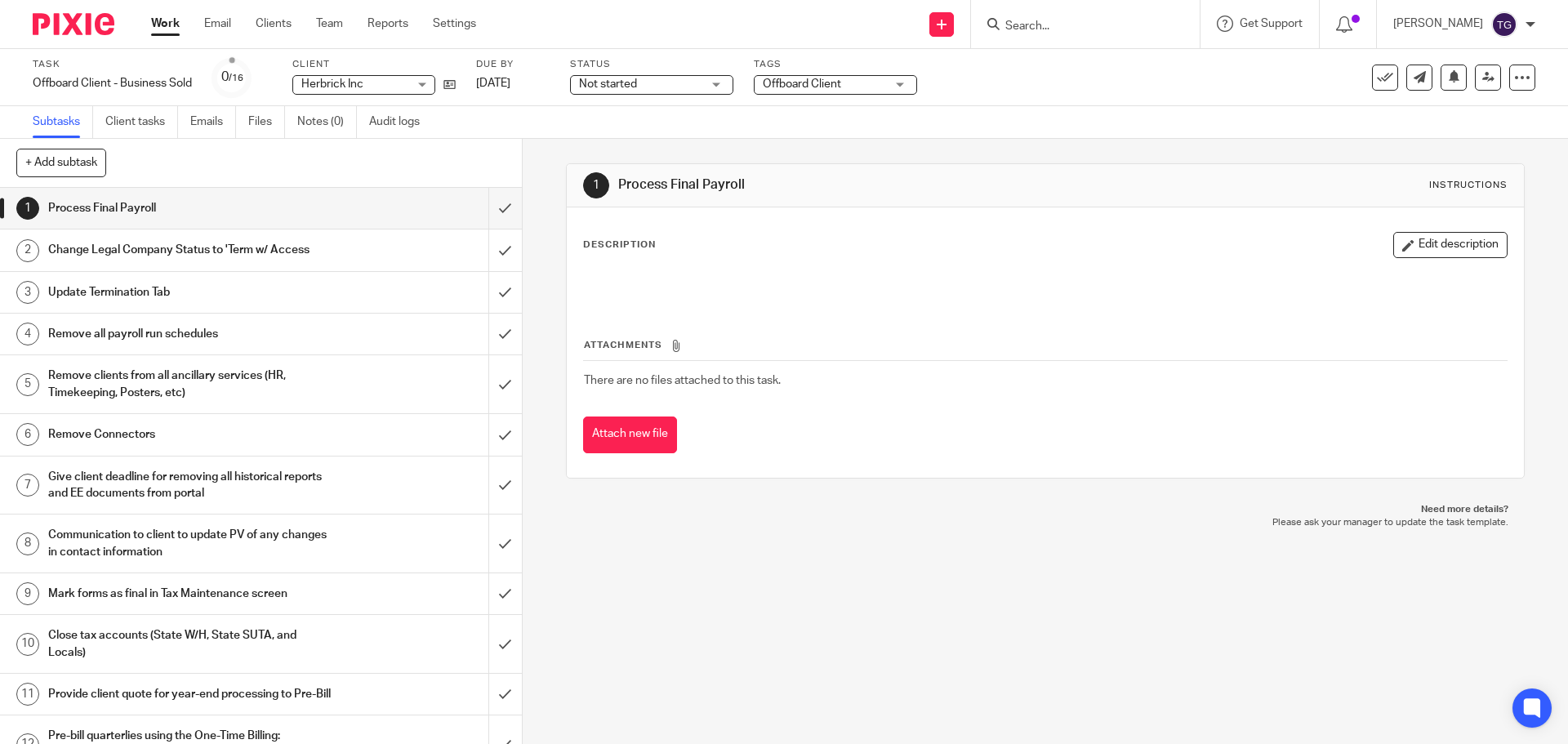
click at [85, 26] on img at bounding box center [73, 24] width 82 height 22
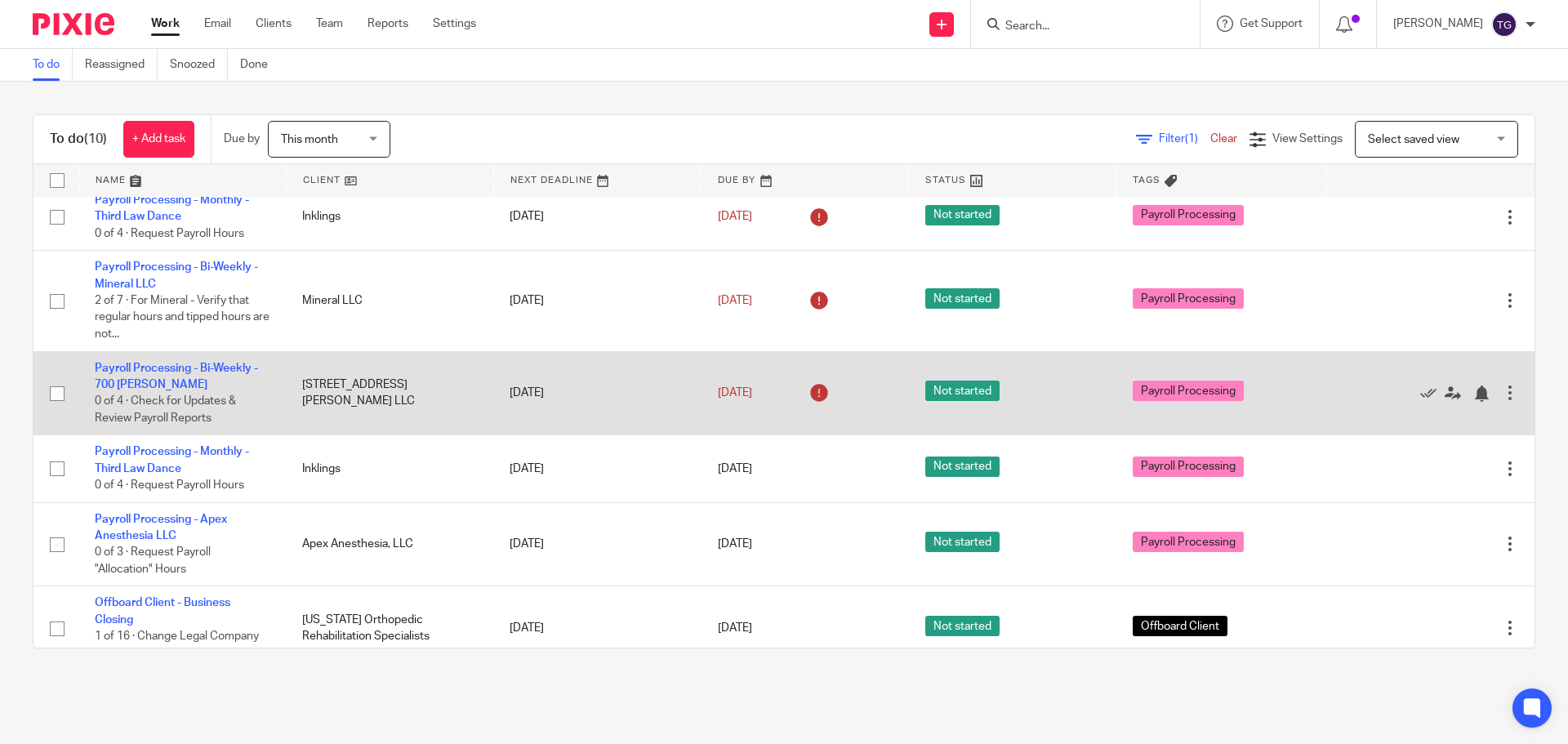
scroll to position [345, 0]
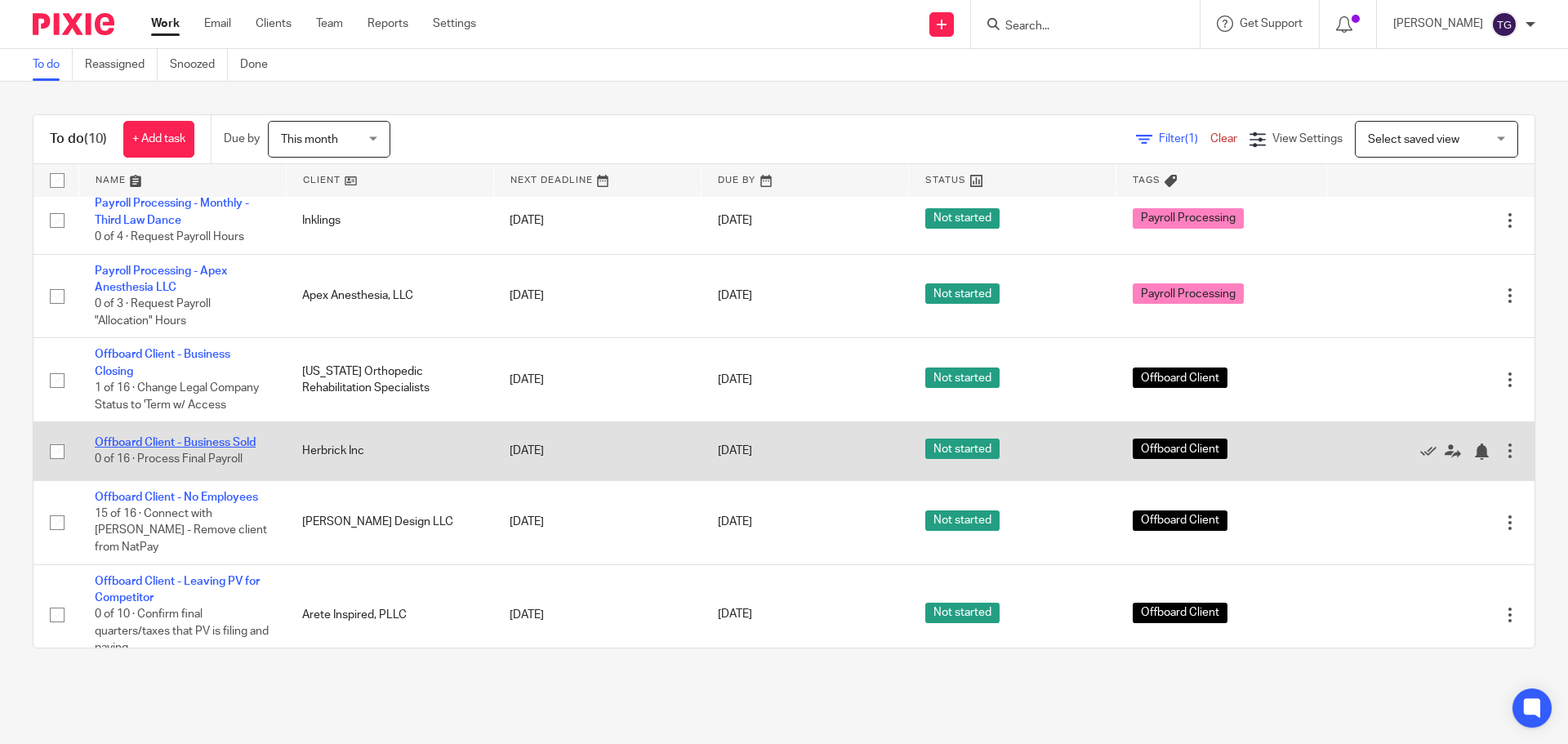
click at [185, 443] on link "Offboard Client - Business Sold" at bounding box center [174, 443] width 161 height 11
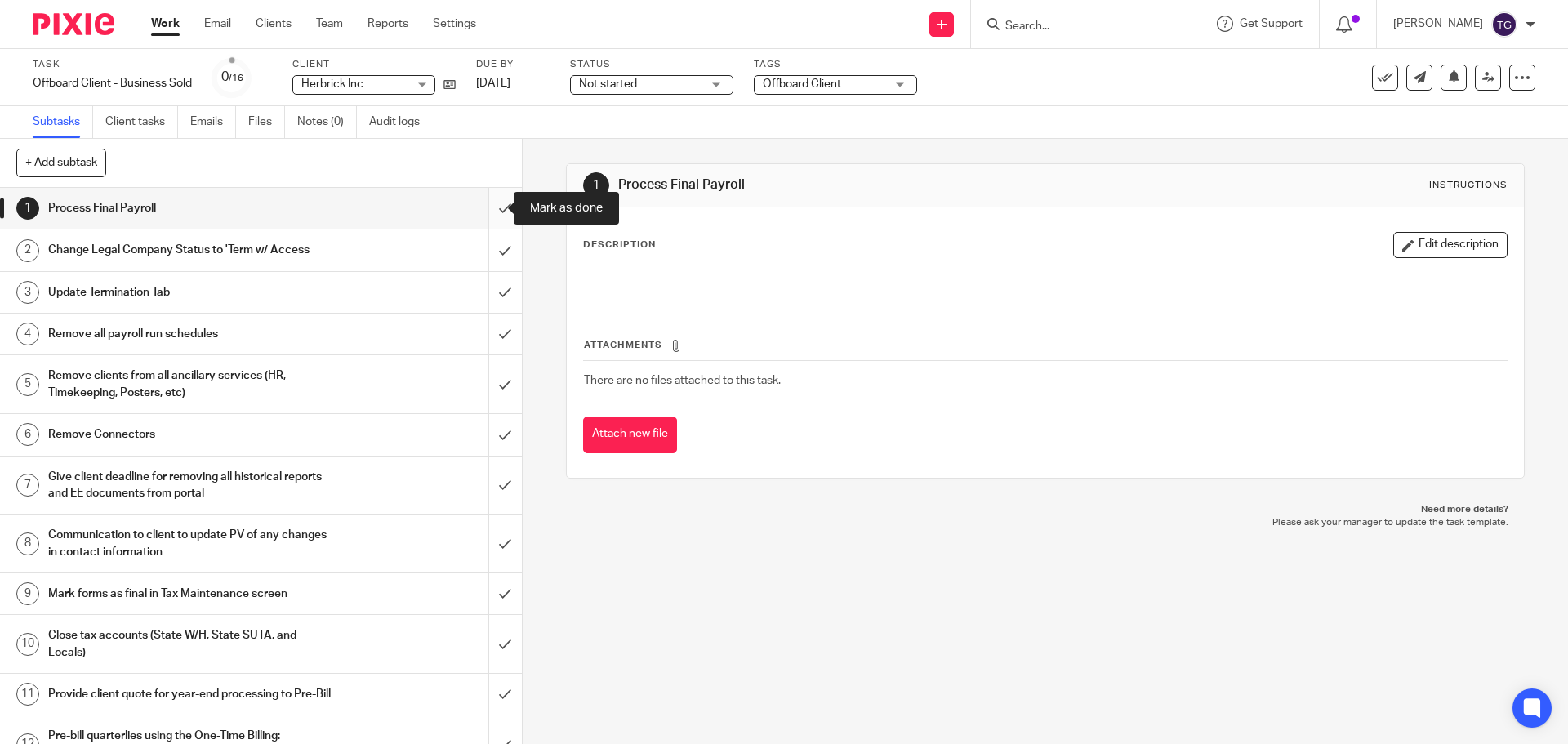
click at [478, 209] on input "submit" at bounding box center [261, 209] width 521 height 40
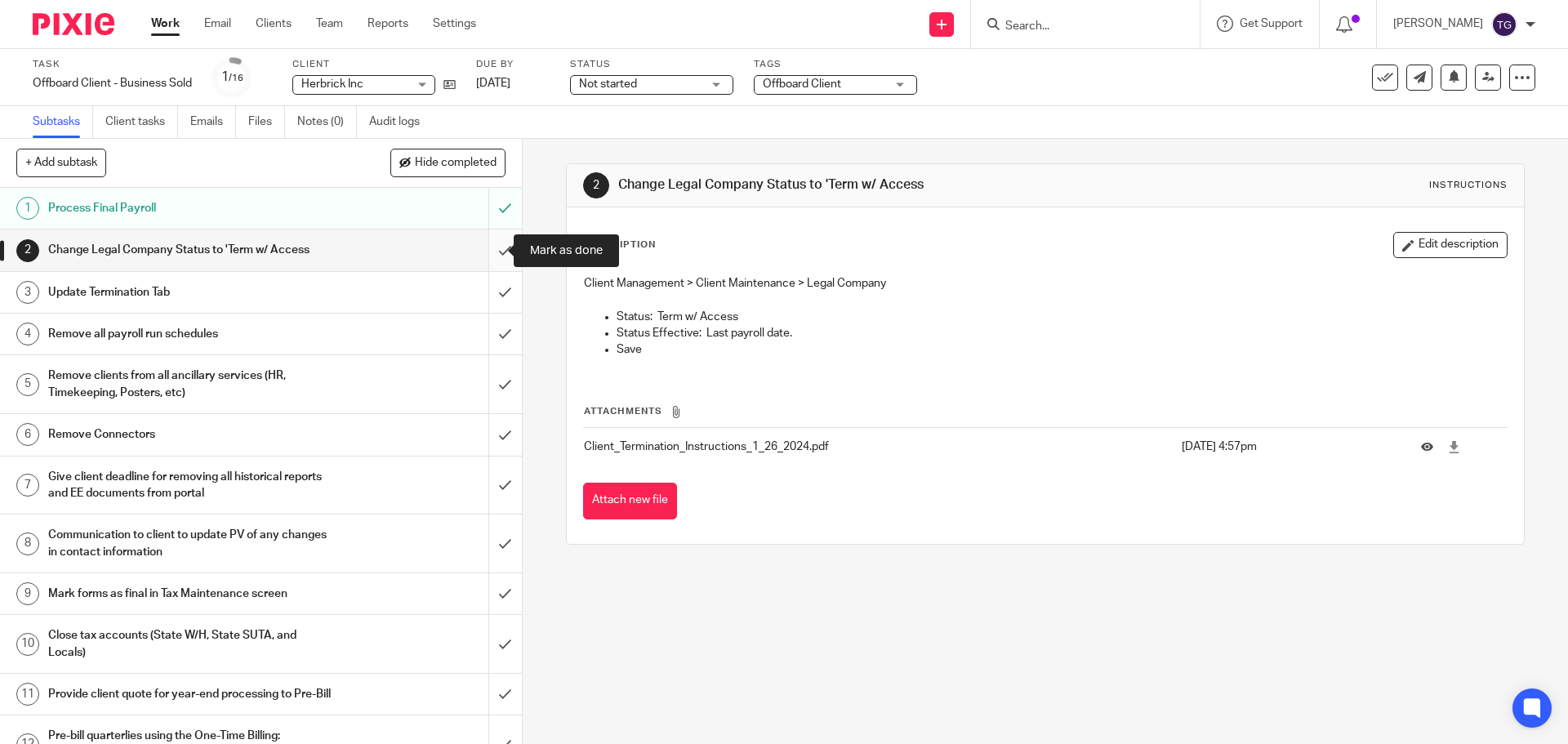
click at [494, 247] on input "submit" at bounding box center [261, 250] width 521 height 40
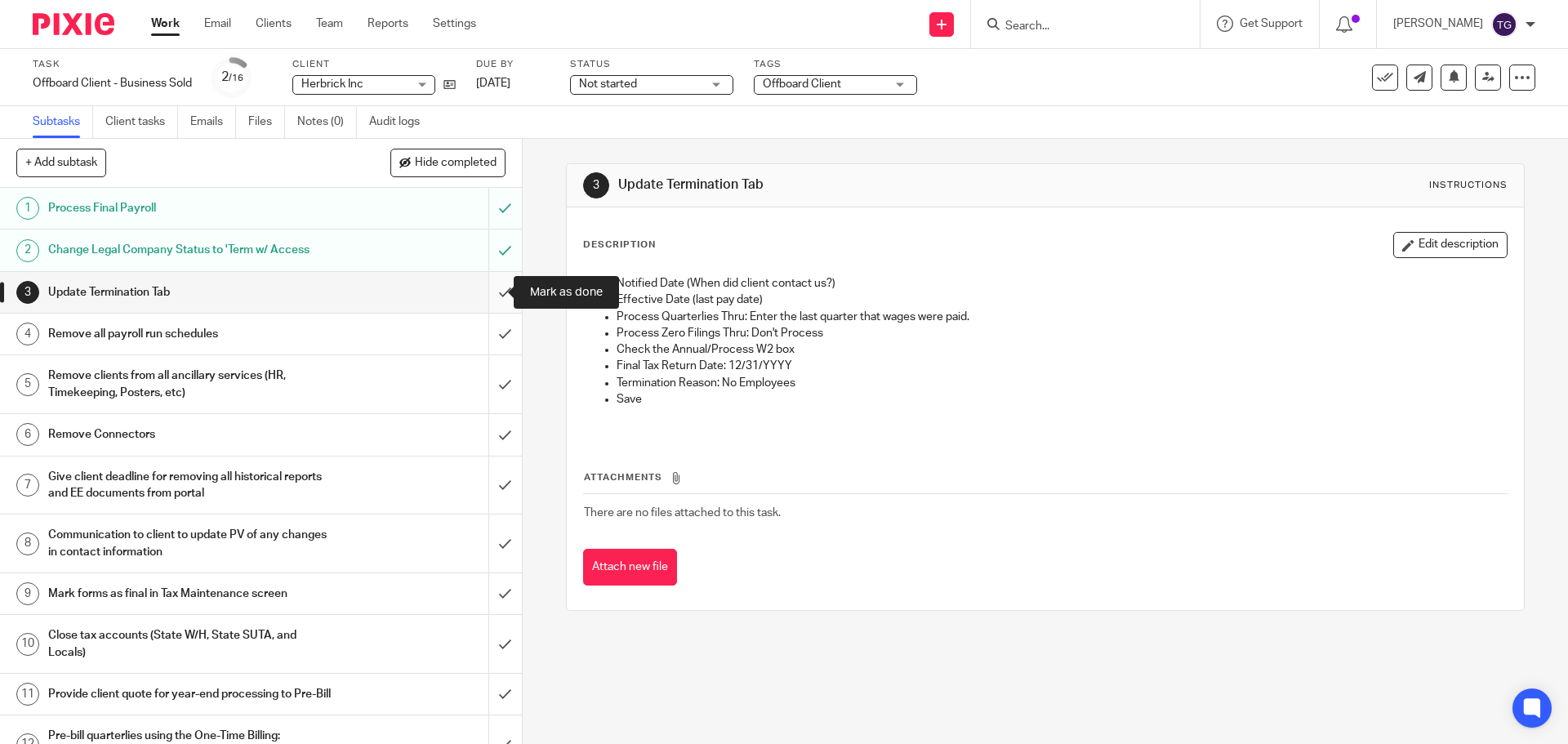
click at [485, 296] on input "submit" at bounding box center [261, 292] width 521 height 40
